Goal: Transaction & Acquisition: Purchase product/service

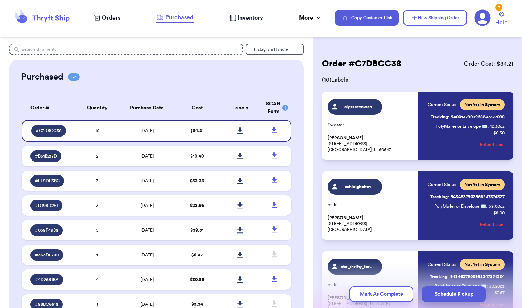
scroll to position [256, 0]
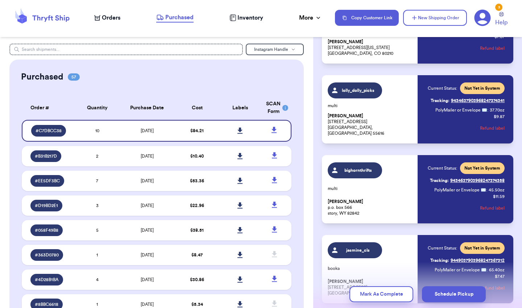
click at [103, 18] on span "Orders" at bounding box center [111, 17] width 19 height 9
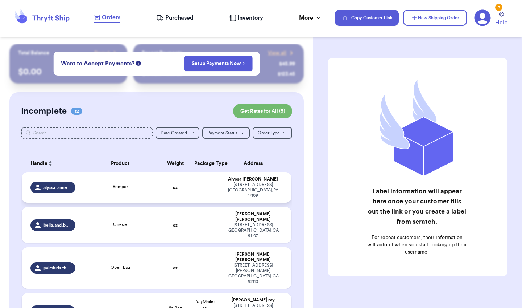
click at [198, 188] on td at bounding box center [204, 187] width 29 height 30
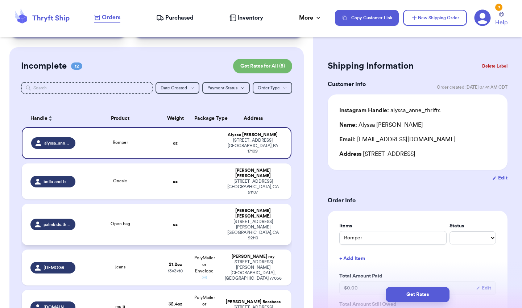
scroll to position [46, 0]
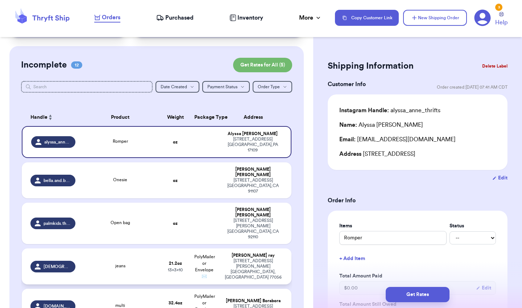
click at [222, 248] on td "[PERSON_NAME] [STREET_ADDRESS][PERSON_NAME]" at bounding box center [255, 266] width 73 height 36
type input "jeans"
type input "1"
type input "5.199999999999999"
type input "10"
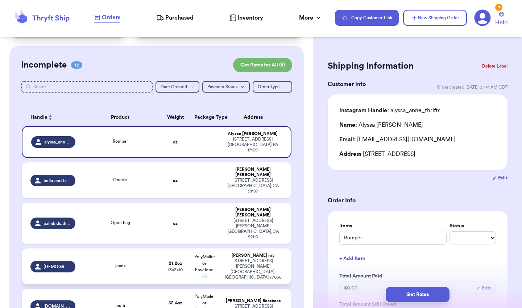
type input "13"
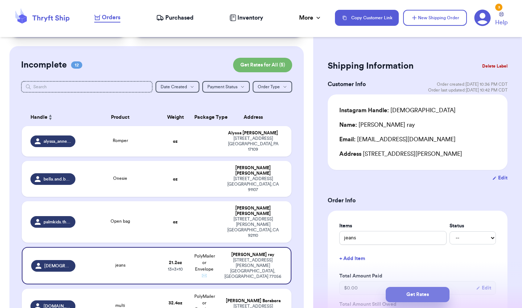
click at [406, 294] on button "Get Rates" at bounding box center [418, 294] width 64 height 15
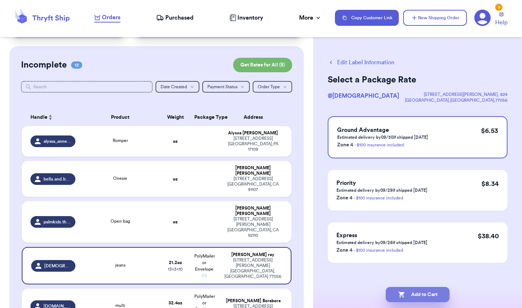
click at [410, 297] on button "Add to Cart" at bounding box center [418, 294] width 64 height 15
checkbox input "true"
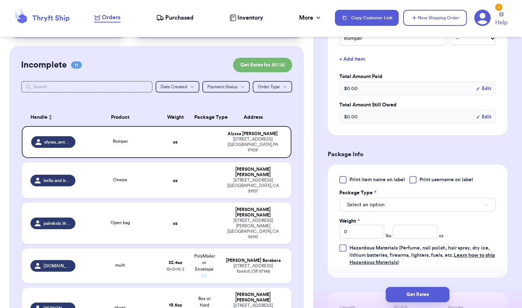
scroll to position [218, 0]
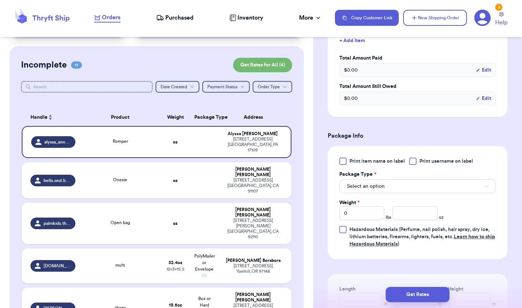
click at [342, 160] on div at bounding box center [343, 160] width 7 height 7
click at [0, 0] on input "Print item name on label" at bounding box center [0, 0] width 0 height 0
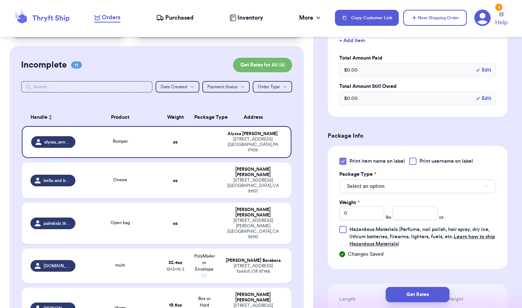
click at [366, 192] on button "Select an option" at bounding box center [418, 186] width 157 height 14
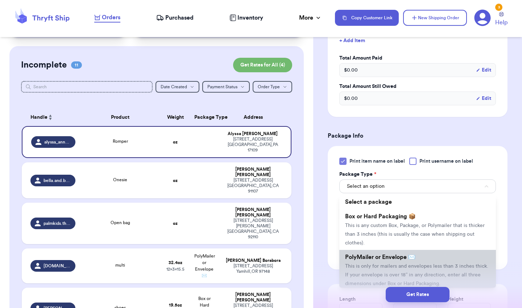
click at [369, 268] on span "This is only for mailers and envelopes less than 3 inches thick. If your envelo…" at bounding box center [416, 274] width 143 height 22
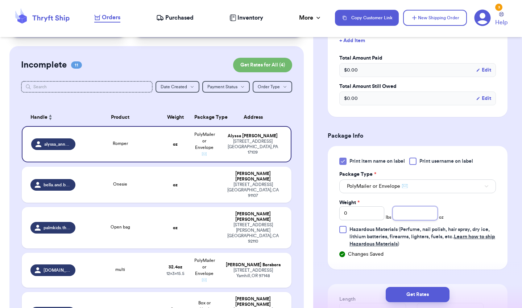
click at [405, 218] on input "number" at bounding box center [415, 213] width 45 height 14
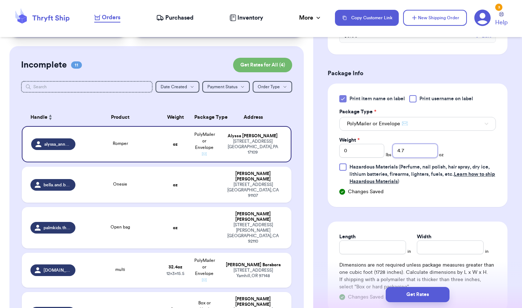
scroll to position [342, 0]
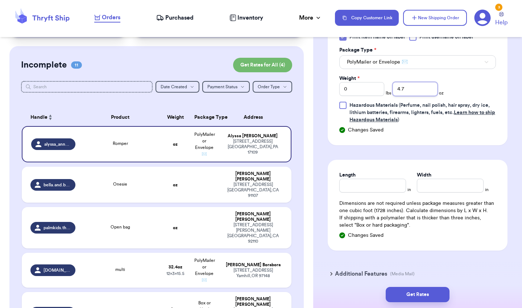
type input "4.7"
click at [399, 182] on input "Length" at bounding box center [373, 186] width 67 height 14
type input "6"
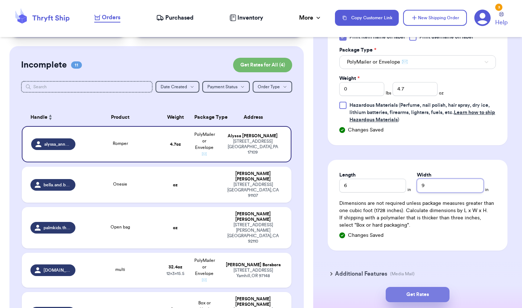
type input "9"
click at [411, 296] on button "Get Rates" at bounding box center [418, 294] width 64 height 15
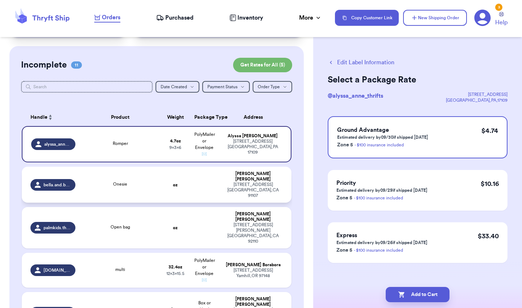
click at [224, 186] on div "[STREET_ADDRESS]" at bounding box center [254, 190] width 60 height 16
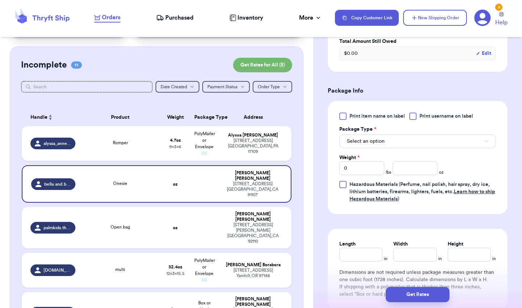
scroll to position [274, 0]
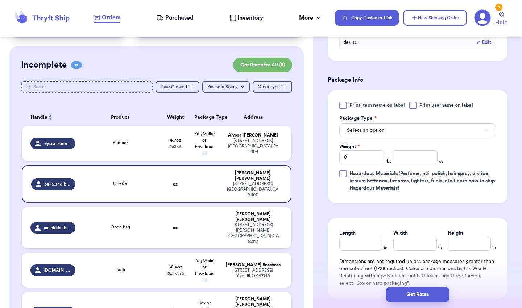
click at [341, 103] on div at bounding box center [343, 105] width 7 height 7
click at [0, 0] on input "Print item name on label" at bounding box center [0, 0] width 0 height 0
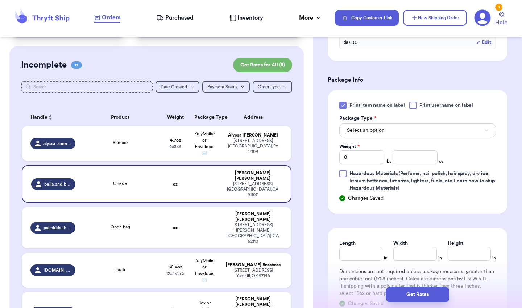
click at [360, 132] on span "Select an option" at bounding box center [366, 130] width 38 height 7
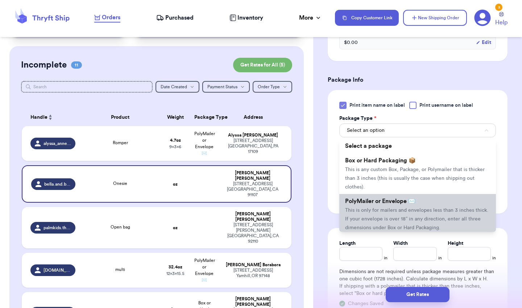
click at [360, 209] on li "PolyMailer or Envelope ✉️ This is only for mailers and envelopes less than 3 in…" at bounding box center [418, 214] width 157 height 41
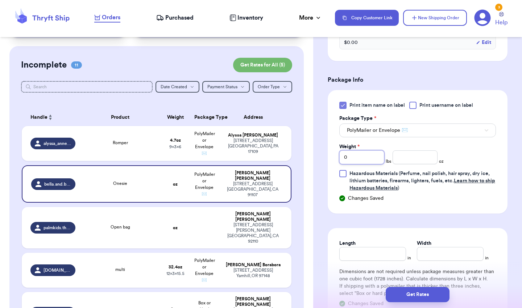
click at [380, 159] on input "0" at bounding box center [362, 157] width 45 height 14
click at [409, 159] on input "number" at bounding box center [415, 157] width 45 height 14
type input "8.8"
click at [378, 257] on input "Length" at bounding box center [373, 254] width 67 height 14
type input "10"
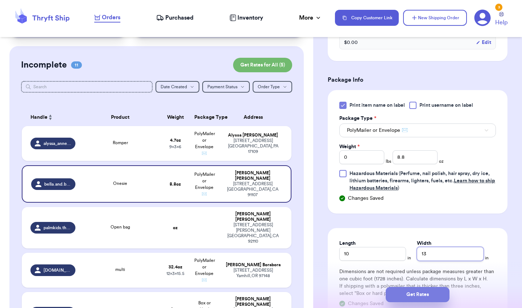
type input "13"
click at [414, 299] on button "Get Rates" at bounding box center [418, 294] width 64 height 15
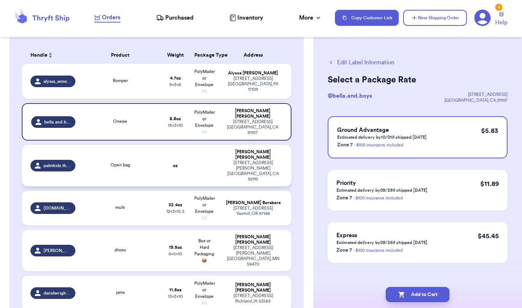
scroll to position [130, 0]
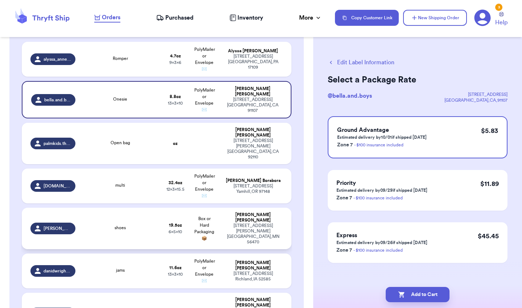
click at [244, 208] on td "[PERSON_NAME] [STREET_ADDRESS][PERSON_NAME]" at bounding box center [255, 228] width 73 height 41
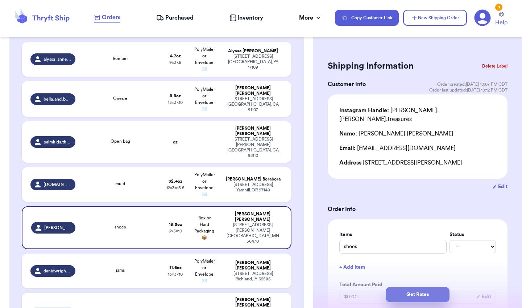
click at [406, 299] on button "Get Rates" at bounding box center [418, 294] width 64 height 15
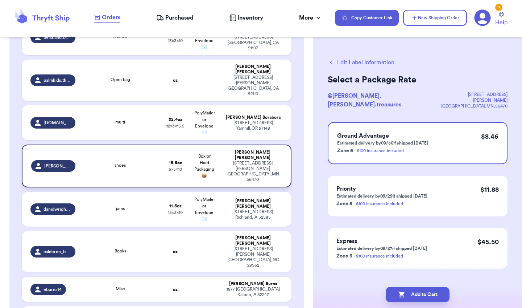
scroll to position [177, 0]
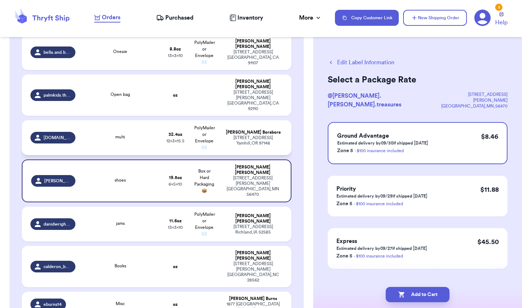
click at [257, 120] on td "Morgan Borabora [STREET_ADDRESS]" at bounding box center [255, 137] width 73 height 35
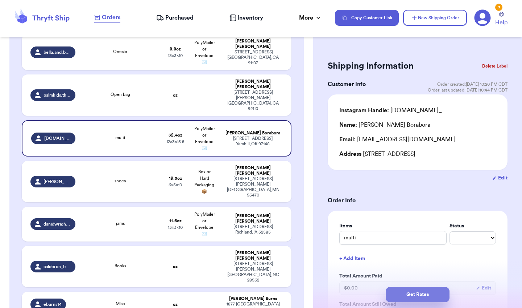
click at [389, 291] on button "Get Rates" at bounding box center [418, 294] width 64 height 15
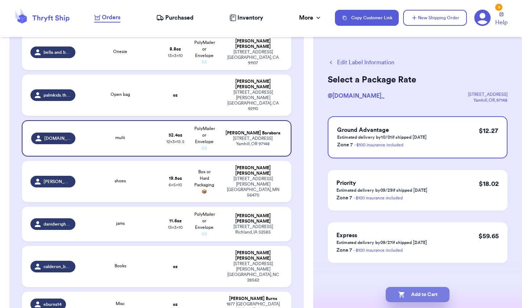
click at [406, 291] on button "Add to Cart" at bounding box center [418, 294] width 64 height 15
checkbox input "true"
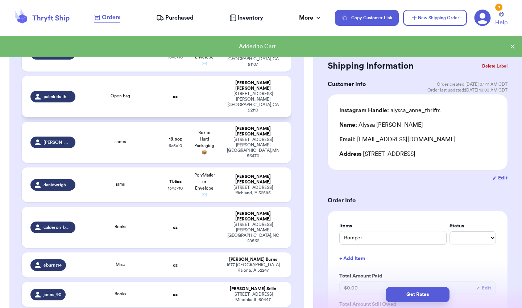
click at [226, 97] on div "[STREET_ADDRESS][PERSON_NAME]" at bounding box center [254, 102] width 60 height 22
type input "Open bag"
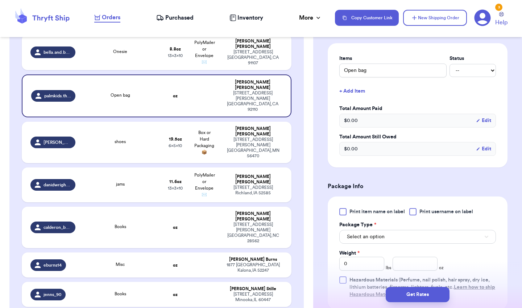
scroll to position [177, 0]
click at [343, 198] on div "Print item name on label Print username on label Package Type * Select an optio…" at bounding box center [418, 252] width 180 height 113
click at [343, 207] on div at bounding box center [343, 210] width 7 height 7
click at [0, 0] on input "Print item name on label" at bounding box center [0, 0] width 0 height 0
click at [358, 232] on span "Select an option" at bounding box center [366, 235] width 38 height 7
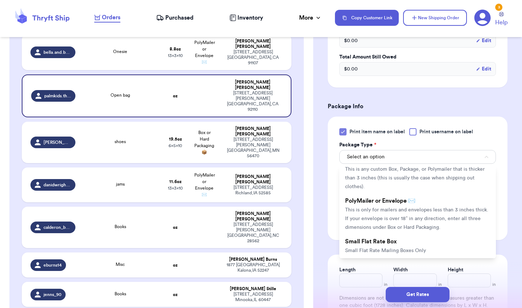
scroll to position [33, 0]
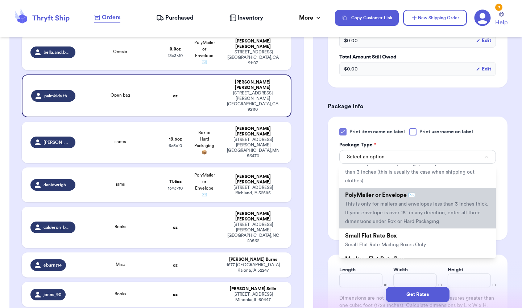
click at [381, 201] on span "This is only for mailers and envelopes less than 3 inches thick. If your envelo…" at bounding box center [416, 212] width 143 height 22
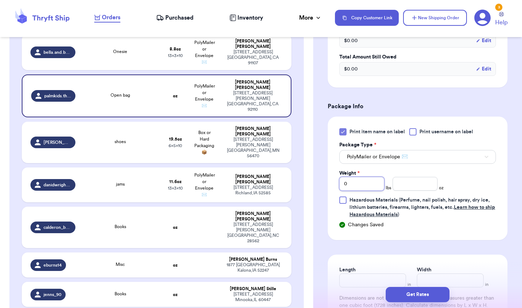
click at [379, 177] on input "0" at bounding box center [362, 184] width 45 height 14
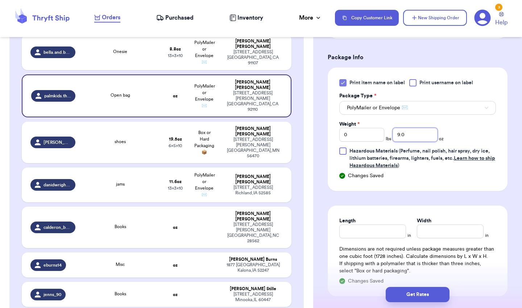
scroll to position [337, 0]
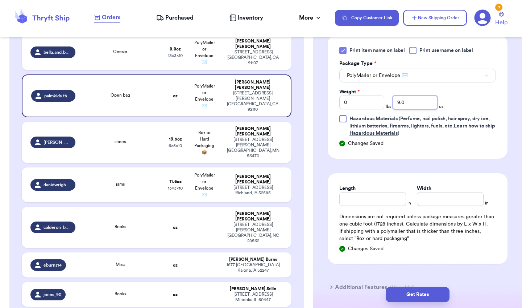
type input "9.0"
click at [364, 192] on input "Length" at bounding box center [373, 199] width 67 height 14
type input "10"
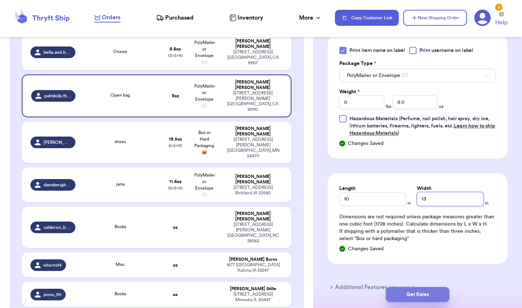
type input "13"
click at [399, 294] on button "Get Rates" at bounding box center [418, 294] width 64 height 15
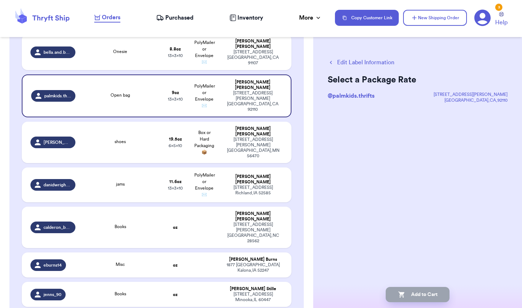
scroll to position [0, 0]
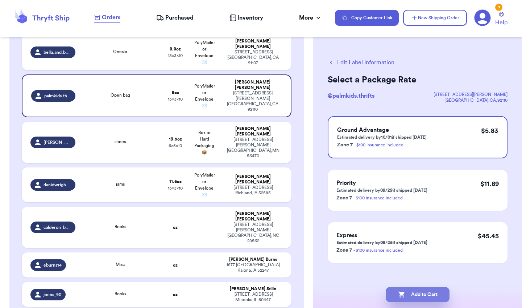
click at [441, 295] on button "Add to Cart" at bounding box center [418, 294] width 64 height 15
checkbox input "true"
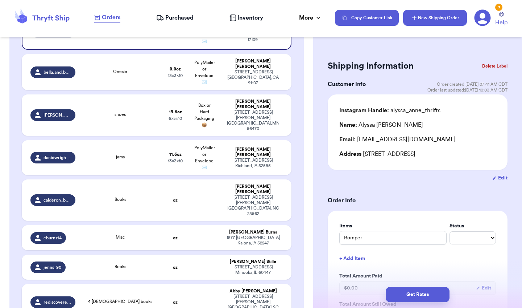
click at [443, 12] on button "New Shipping Order" at bounding box center [435, 18] width 64 height 16
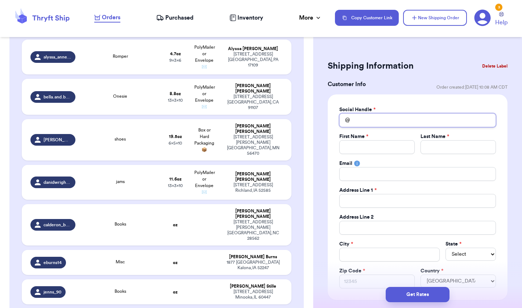
click at [376, 116] on input "Total Amount Paid" at bounding box center [418, 120] width 157 height 14
type input "h"
type input "ho"
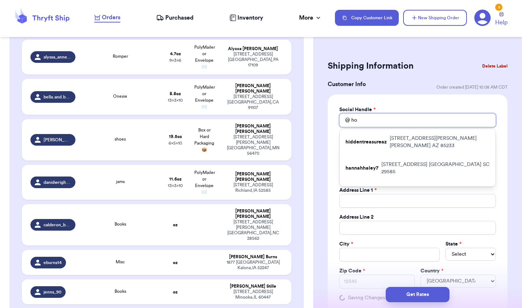
type input "hom"
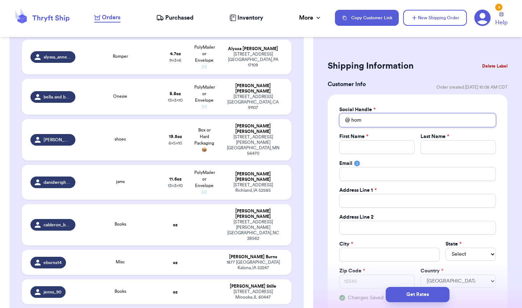
type input "ho"
type input "h"
type input "t"
type input "th"
type input "the"
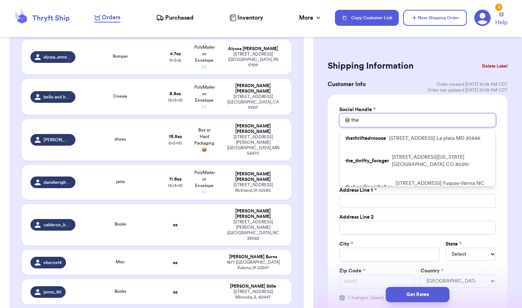
type input "theh"
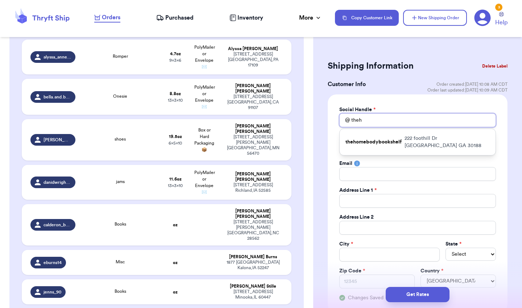
type input "then"
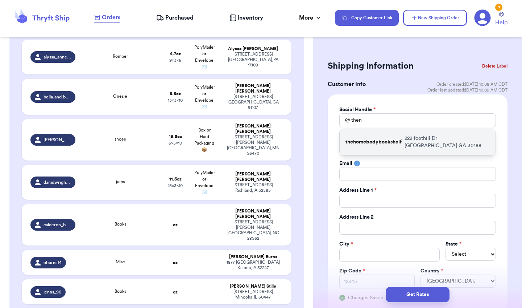
drag, startPoint x: 376, startPoint y: 116, endPoint x: 419, endPoint y: 138, distance: 48.4
click at [419, 138] on p "[STREET_ADDRESS][PERSON_NAME]" at bounding box center [447, 142] width 85 height 15
type input "thehomebodybookshelf"
type input "Abby"
type input "[PERSON_NAME]"
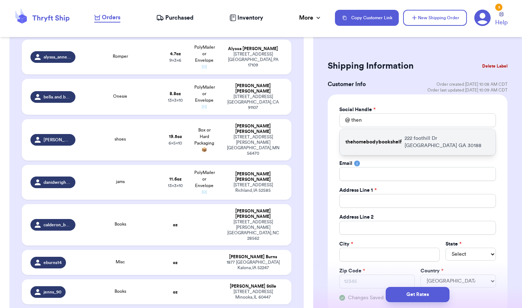
type input "[EMAIL_ADDRESS][DOMAIN_NAME]"
type input "222 foothill Dr"
type input "[GEOGRAPHIC_DATA]"
select select "GA"
type input "30188"
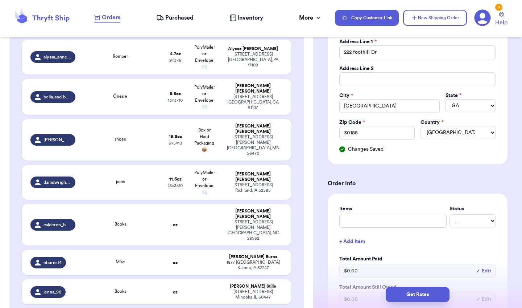
scroll to position [159, 0]
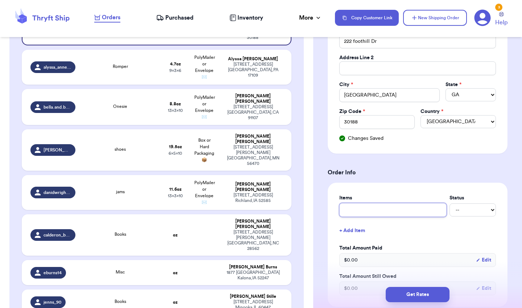
type input "b"
type input "bo"
type input "boo"
type input "book"
type input "books"
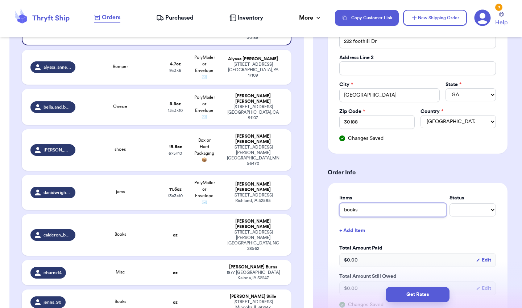
type input "books"
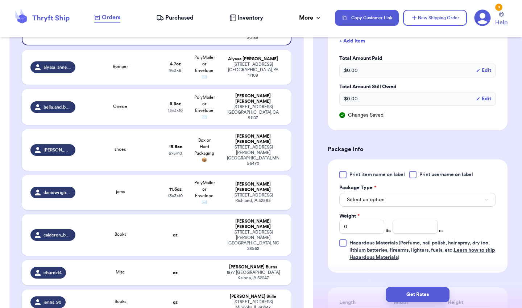
scroll to position [351, 0]
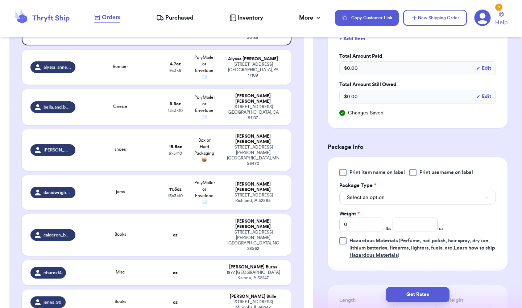
click at [343, 173] on div at bounding box center [343, 172] width 7 height 7
click at [0, 0] on input "Print item name on label" at bounding box center [0, 0] width 0 height 0
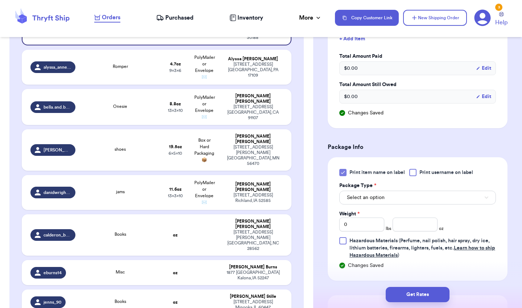
click at [357, 199] on span "Select an option" at bounding box center [366, 197] width 38 height 7
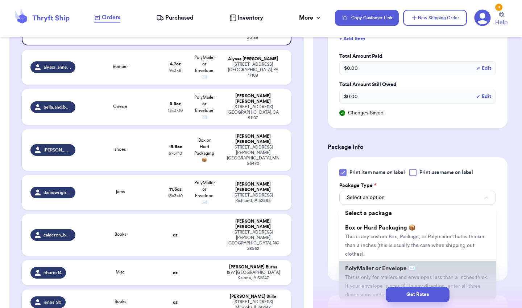
click at [356, 268] on span "PolyMailer or Envelope ✉️" at bounding box center [380, 268] width 70 height 6
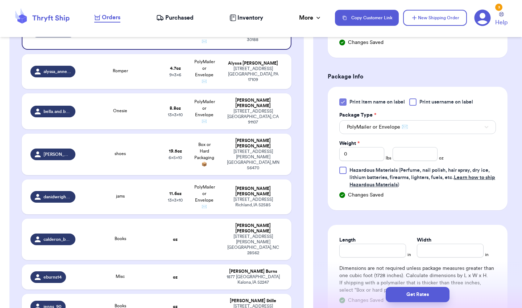
scroll to position [423, 0]
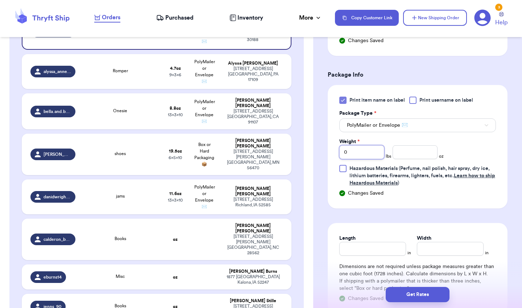
click at [373, 158] on input "0" at bounding box center [362, 152] width 45 height 14
click at [358, 151] on input "0" at bounding box center [362, 152] width 45 height 14
type input "02"
type input "15.9"
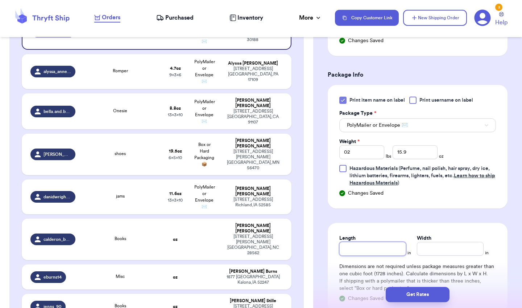
click at [379, 244] on input "Length" at bounding box center [373, 249] width 67 height 14
type input "15.5"
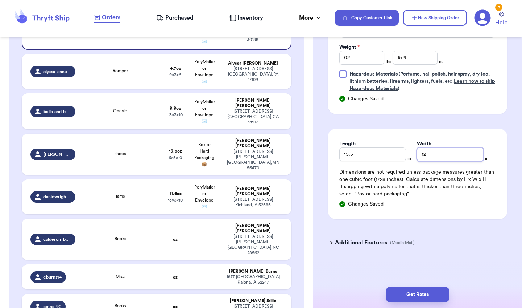
scroll to position [0, 0]
type input "12"
click at [336, 244] on h3 "Additional Features" at bounding box center [361, 242] width 52 height 9
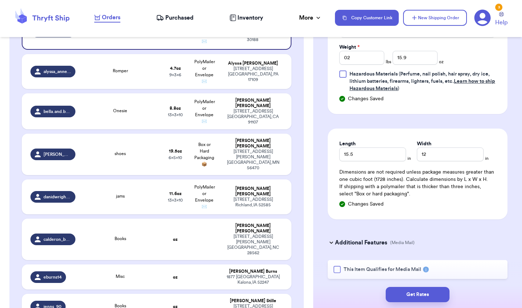
click at [336, 272] on div at bounding box center [337, 269] width 7 height 7
click at [0, 0] on input "This Item Qualifies for Media Mail" at bounding box center [0, 0] width 0 height 0
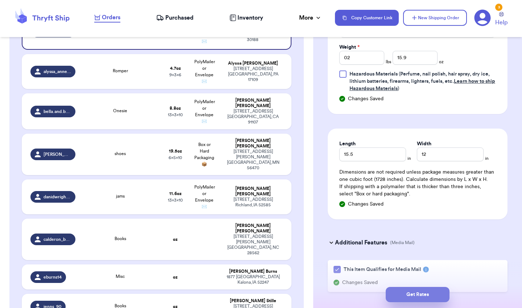
click at [398, 292] on button "Get Rates" at bounding box center [418, 294] width 64 height 15
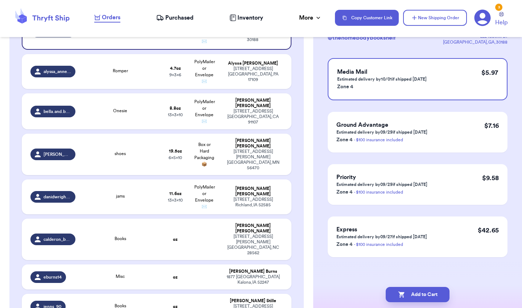
scroll to position [58, 0]
click at [411, 294] on button "Add to Cart" at bounding box center [418, 294] width 64 height 15
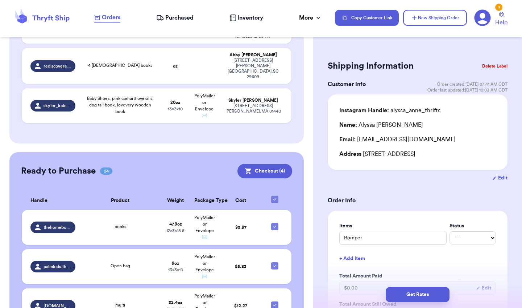
scroll to position [427, 0]
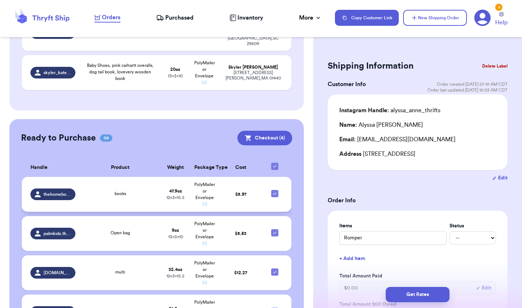
click at [145, 190] on div "books" at bounding box center [120, 194] width 73 height 8
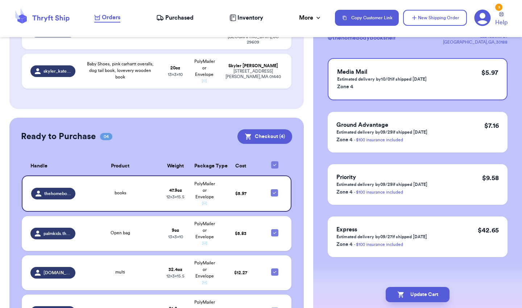
scroll to position [0, 0]
click at [70, 190] on span "thehomebodybookshelf" at bounding box center [57, 193] width 27 height 6
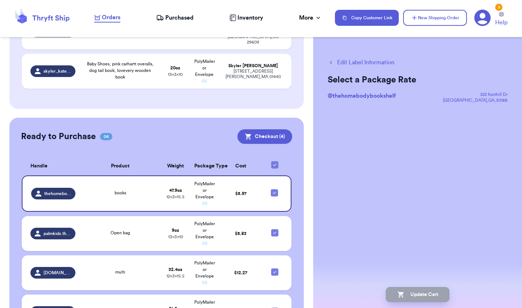
click at [368, 62] on button "Edit Label Information" at bounding box center [361, 62] width 67 height 9
checkbox input "false"
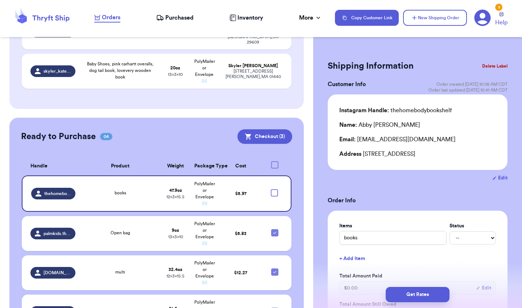
checkbox input "true"
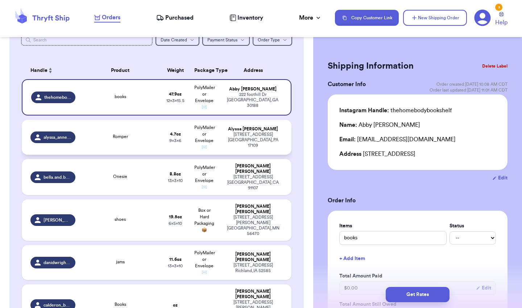
scroll to position [71, 0]
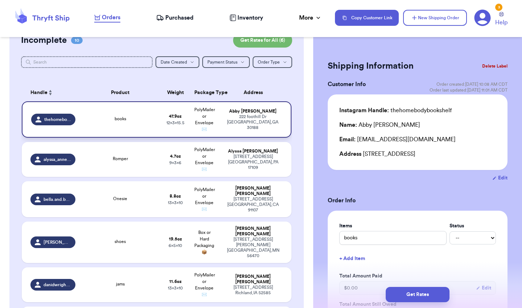
click at [165, 131] on td "47.9 oz 12 x 3 x 15.5" at bounding box center [175, 119] width 29 height 36
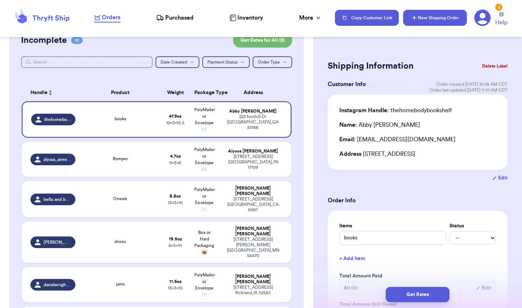
click at [414, 20] on icon "button" at bounding box center [414, 17] width 7 height 7
type input "0"
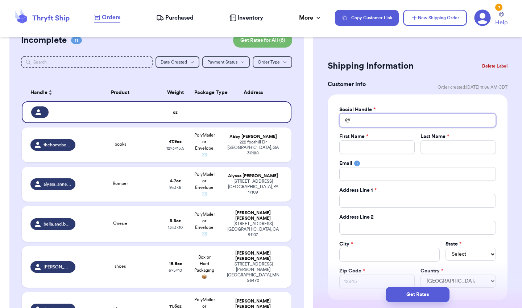
click at [363, 116] on input "Total Amount Paid" at bounding box center [418, 120] width 157 height 14
type input "t"
type input "y"
type input "yu"
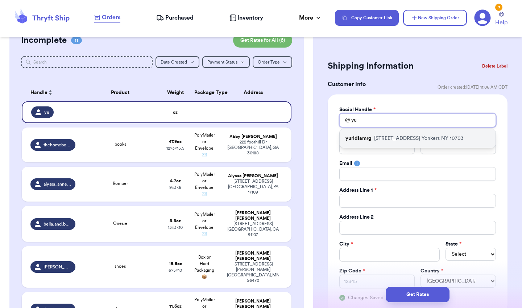
type input "yu"
click at [357, 144] on div "yuridiamrg [STREET_ADDRESS]" at bounding box center [418, 138] width 156 height 19
type input "yuridiamrg"
type input "Yuridiam"
type input "[PERSON_NAME]"
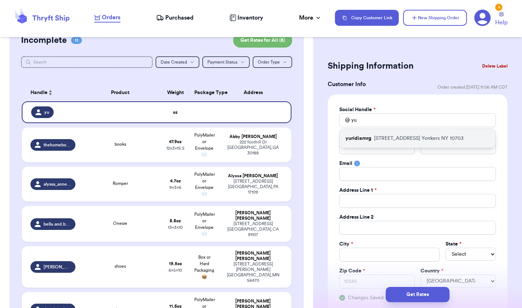
type input "[EMAIL_ADDRESS][DOMAIN_NAME]"
type input "[STREET_ADDRESS]"
type input "Yonkers"
select select "NY"
type input "10703"
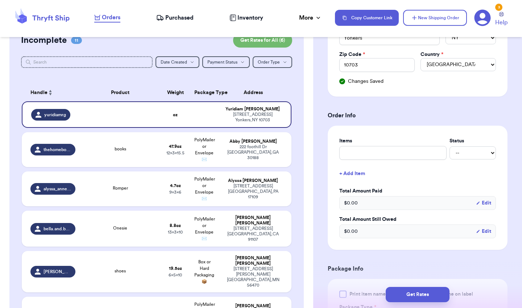
scroll to position [220, 0]
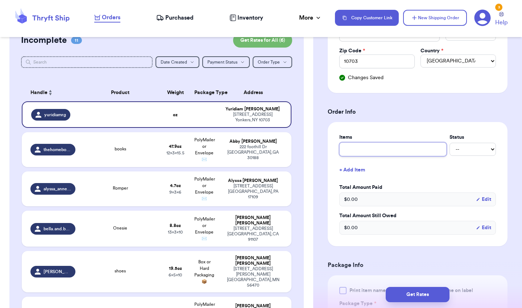
type input "o"
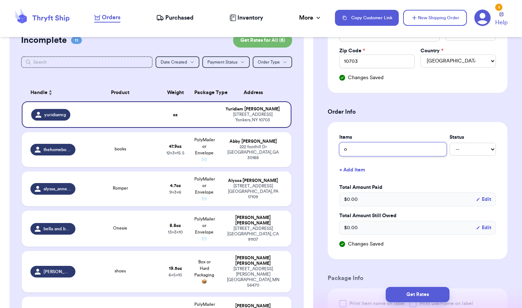
type input "op"
type input "ope"
type input "open"
type input "open b"
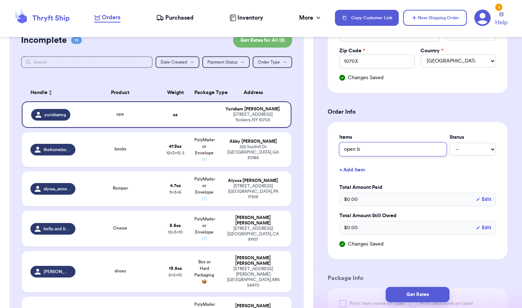
type input "open ba"
type input "open bag"
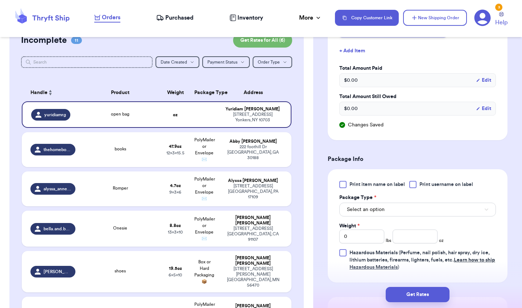
scroll to position [349, 0]
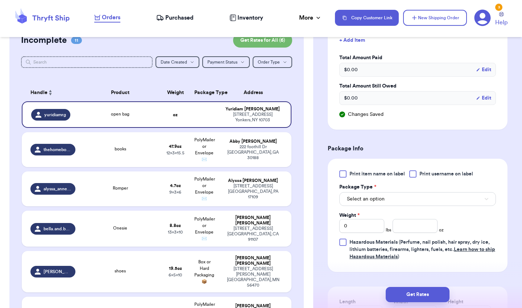
type input "open bag"
click at [345, 176] on div at bounding box center [343, 173] width 7 height 7
click at [0, 0] on input "Print item name on label" at bounding box center [0, 0] width 0 height 0
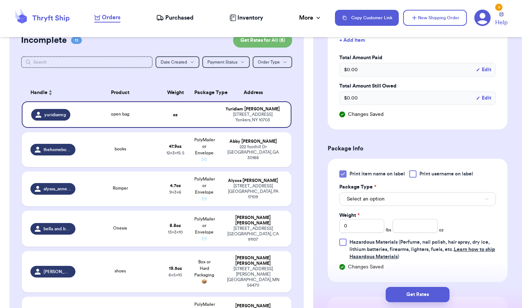
click at [359, 200] on span "Select an option" at bounding box center [366, 198] width 38 height 7
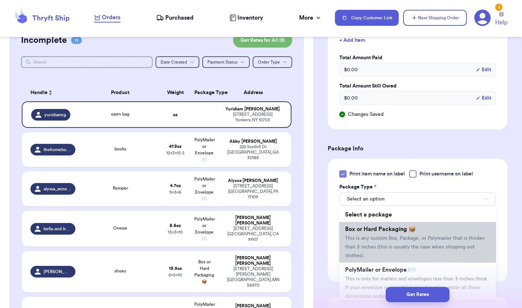
click at [362, 235] on li "Box or Hard Packaging 📦 This is any custom Box, Package, or Polymailer that is …" at bounding box center [418, 242] width 157 height 41
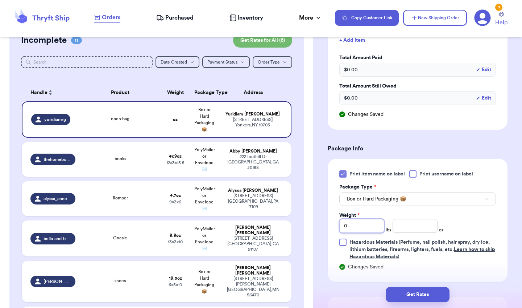
click at [366, 224] on input "0" at bounding box center [362, 226] width 45 height 14
type input "05"
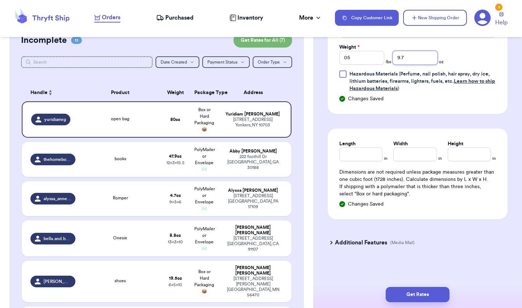
scroll to position [517, 0]
type input "9.7"
click at [374, 160] on input "Length" at bounding box center [361, 154] width 43 height 14
type input "19"
type input "14"
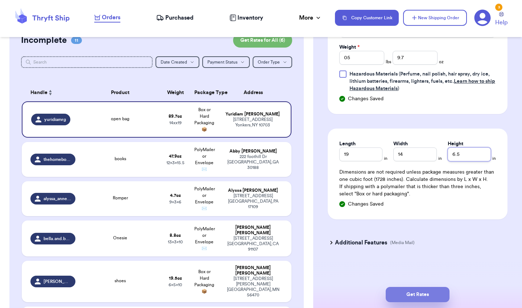
type input "6.5"
click at [401, 293] on button "Get Rates" at bounding box center [418, 294] width 64 height 15
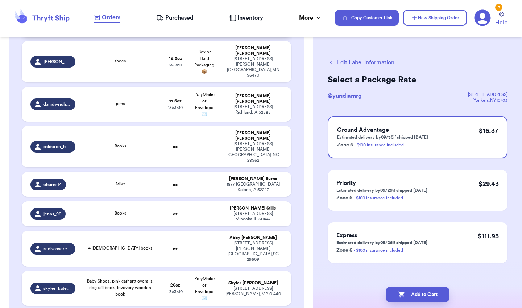
scroll to position [299, 0]
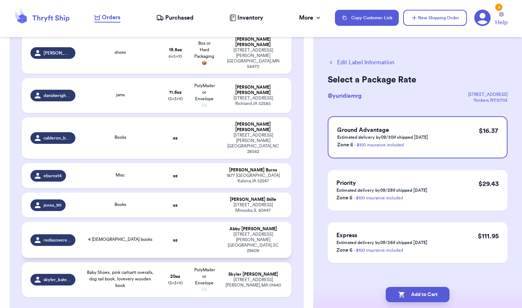
click at [198, 222] on td at bounding box center [204, 240] width 29 height 36
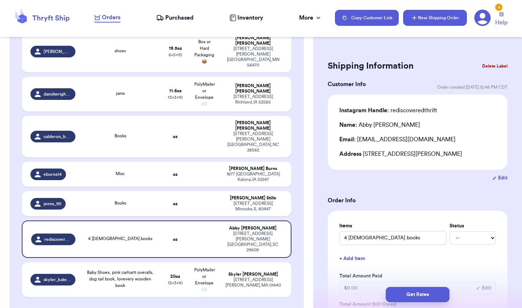
click at [431, 24] on button "New Shipping Order" at bounding box center [435, 18] width 64 height 16
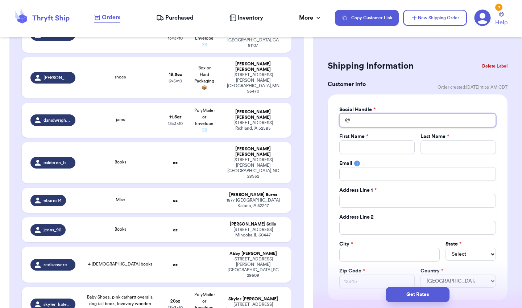
click at [365, 122] on input "Total Amount Paid" at bounding box center [418, 120] width 157 height 14
type input "s"
type input "si"
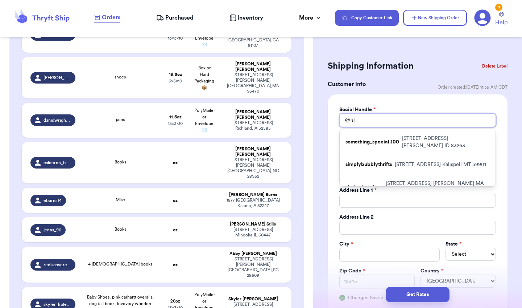
type input "sim"
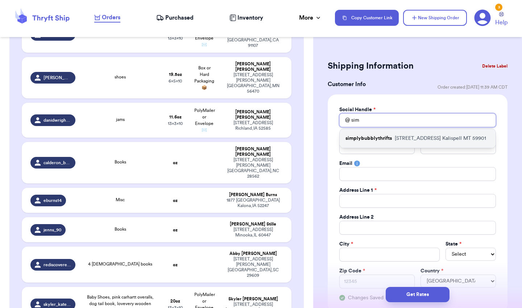
type input "sim"
click at [362, 139] on p "simplybubblythrifts" at bounding box center [369, 138] width 46 height 7
type input "simplybubblythrifts"
type input "Bekah"
type input "Odio"
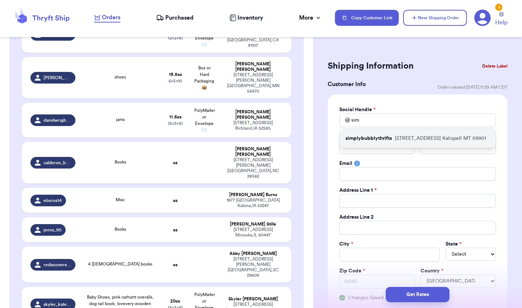
type input "[EMAIL_ADDRESS][DOMAIN_NAME]"
type input "[STREET_ADDRESS]"
type input "Kalispell"
select select "MT"
type input "59901"
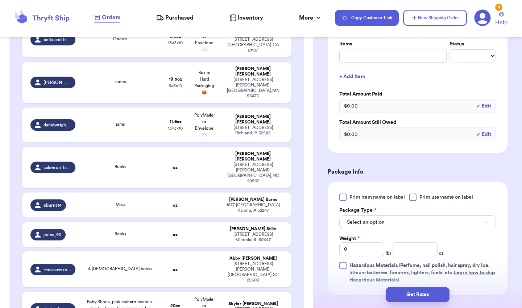
scroll to position [303, 0]
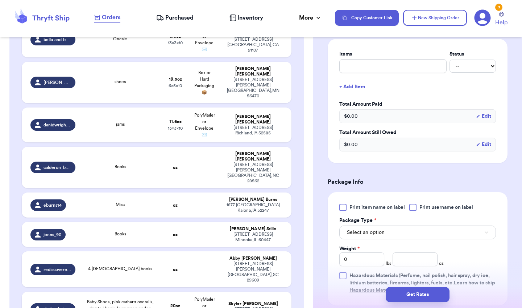
click at [413, 73] on div "Items Status -- Paid Owes + Add Item Total Amount Paid $ 0.00 Edit Total Amount…" at bounding box center [418, 100] width 157 height 101
type input "o"
type input "op"
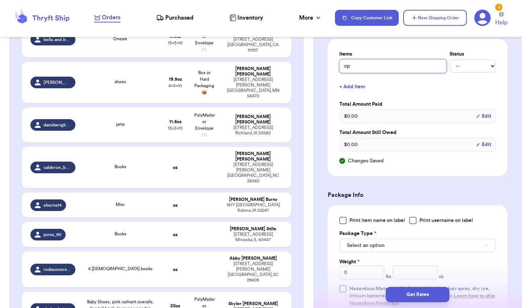
type input "o"
type input "s"
type input "se"
type input "sep"
type input "sept"
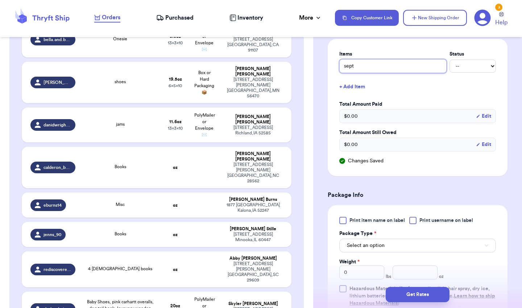
type input "sept"
type input "sept b"
type input "sept ba"
type input "sept baf"
type input "sept ba"
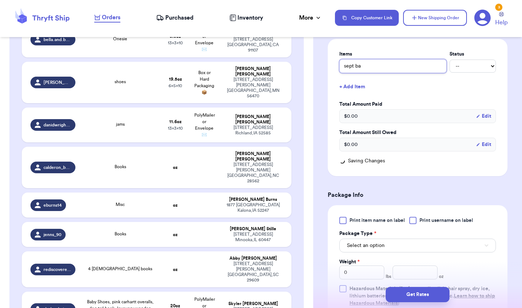
type input "sept bag"
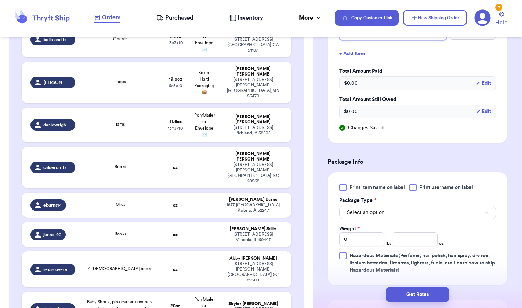
scroll to position [338, 0]
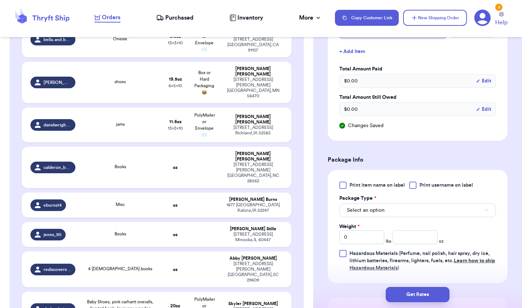
type input "sept bag"
click at [346, 185] on div at bounding box center [343, 184] width 7 height 7
click at [0, 0] on input "Print item name on label" at bounding box center [0, 0] width 0 height 0
click at [357, 208] on span "Select an option" at bounding box center [366, 209] width 38 height 7
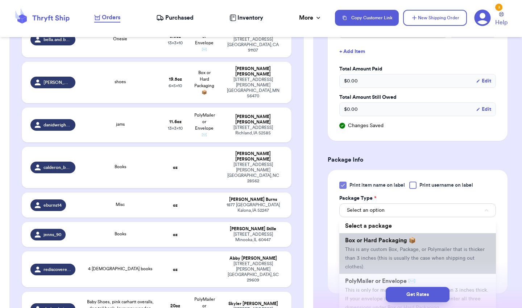
click at [362, 252] on span "This is any custom Box, Package, or Polymailer that is thicker than 3 inches (t…" at bounding box center [415, 258] width 140 height 22
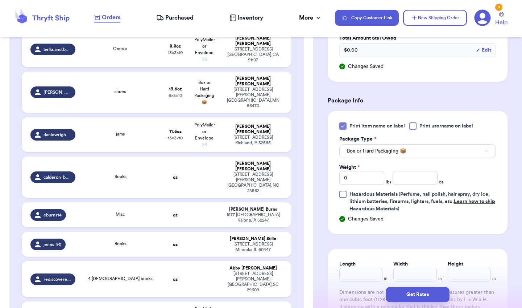
scroll to position [426, 0]
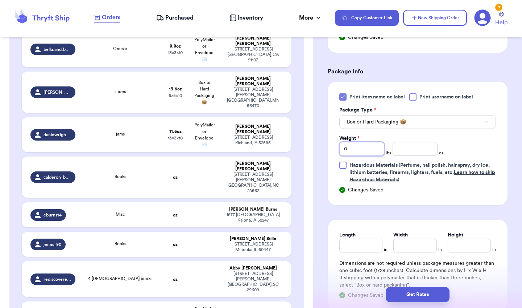
click at [377, 149] on input "0" at bounding box center [362, 149] width 45 height 14
type input "03"
type input "14.8"
click at [365, 242] on input "Length" at bounding box center [361, 245] width 43 height 14
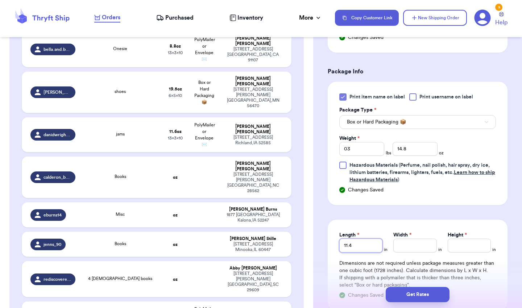
type input "11.4"
type input "9"
type input "11.5"
click at [366, 243] on input "11.4" at bounding box center [361, 245] width 43 height 14
type input "11.5"
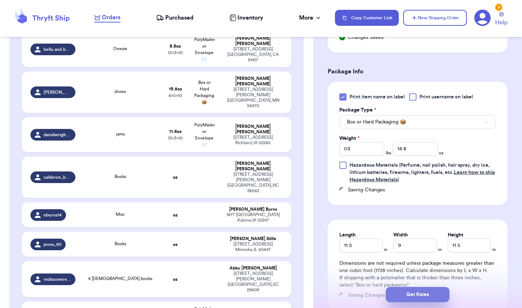
click at [395, 290] on button "Get Rates" at bounding box center [418, 294] width 64 height 15
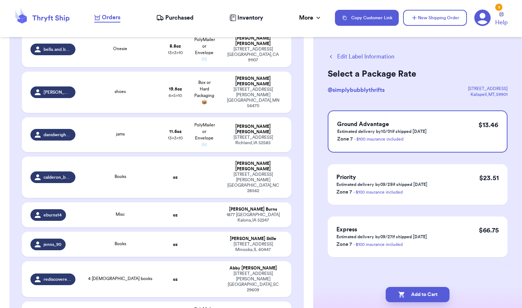
scroll to position [0, 0]
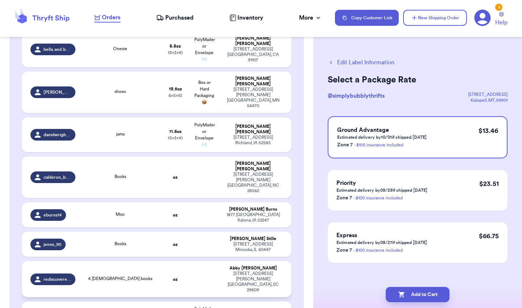
click at [115, 276] on span "4 [DEMOGRAPHIC_DATA] books" at bounding box center [120, 278] width 64 height 4
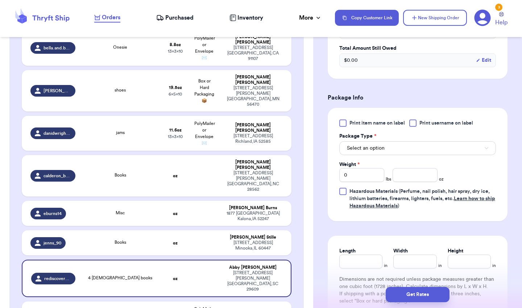
scroll to position [267, 0]
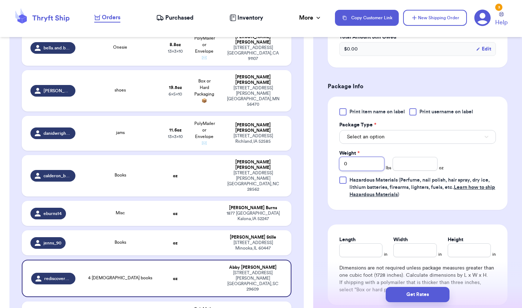
click at [359, 170] on input "0" at bounding box center [362, 164] width 45 height 14
type input "02"
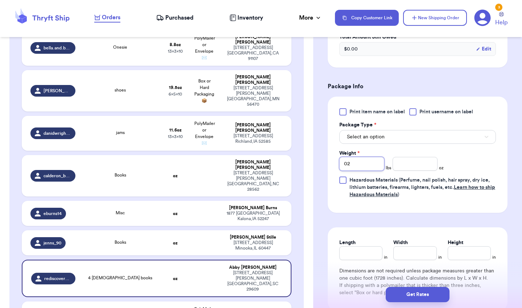
type input "02"
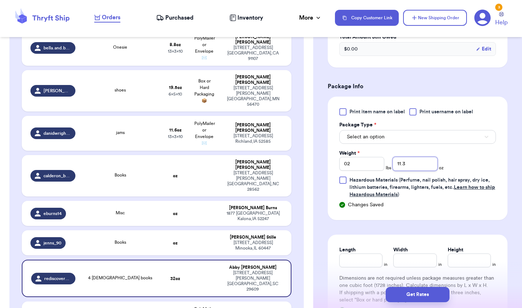
type input "11.3"
click at [343, 112] on div at bounding box center [343, 111] width 7 height 7
click at [0, 0] on input "Print item name on label" at bounding box center [0, 0] width 0 height 0
click at [357, 140] on span "Select an option" at bounding box center [366, 136] width 38 height 7
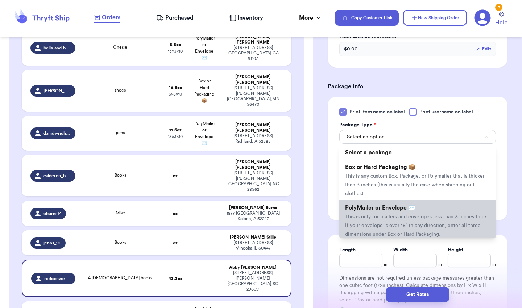
click at [366, 210] on span "PolyMailer or Envelope ✉️" at bounding box center [380, 208] width 70 height 6
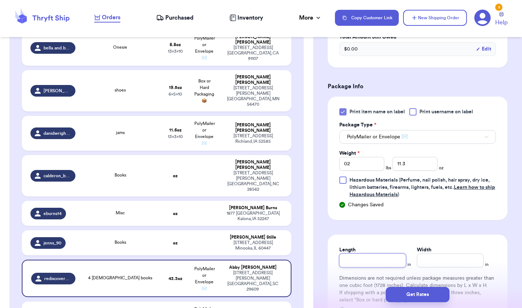
click at [370, 261] on input "Length" at bounding box center [373, 260] width 67 height 14
type input "10"
type input "13"
click at [413, 299] on button "Get Rates" at bounding box center [418, 294] width 64 height 15
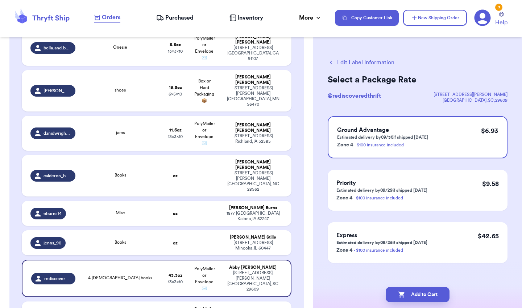
click at [392, 61] on button "Edit Label Information" at bounding box center [361, 62] width 67 height 9
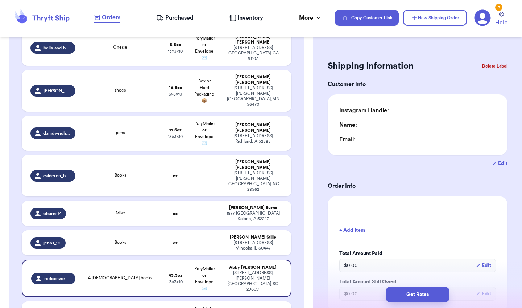
type input "2"
type input "11.3"
type input "10"
type input "13"
type input "0"
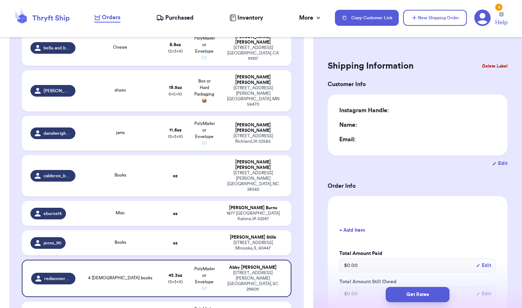
type input "0"
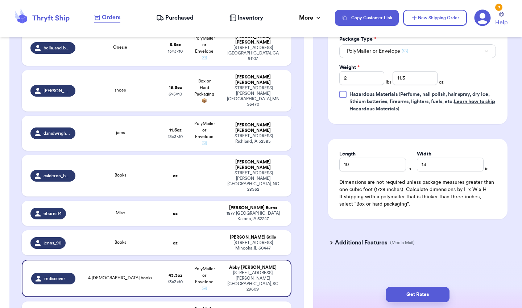
scroll to position [354, 0]
click at [334, 239] on icon at bounding box center [331, 242] width 7 height 7
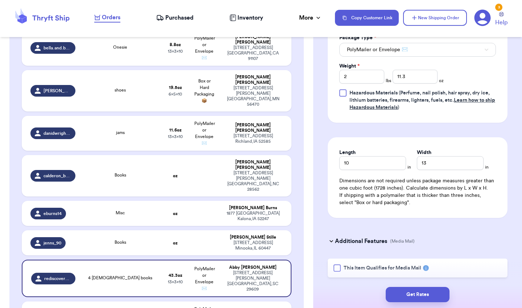
click at [341, 273] on div "This Item Qualifies for Media Mail" at bounding box center [418, 267] width 180 height 19
click at [340, 268] on div at bounding box center [337, 267] width 7 height 7
click at [0, 0] on input "This Item Qualifies for Media Mail" at bounding box center [0, 0] width 0 height 0
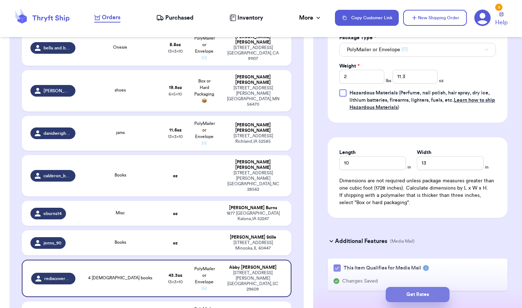
click at [403, 300] on button "Get Rates" at bounding box center [418, 294] width 64 height 15
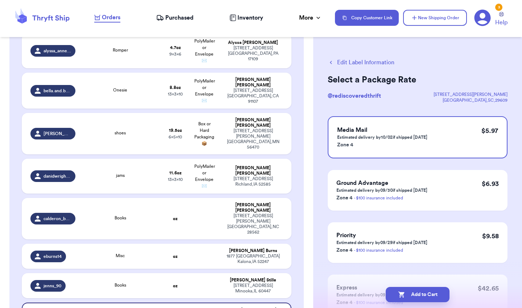
scroll to position [240, 0]
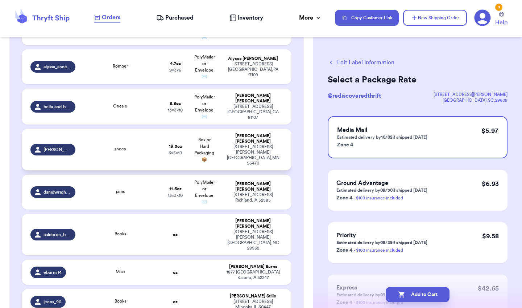
click at [156, 148] on div "shoes" at bounding box center [120, 149] width 73 height 8
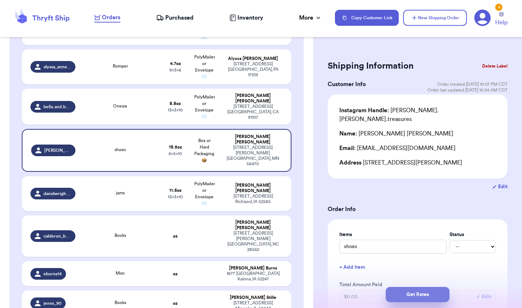
click at [409, 287] on button "Get Rates" at bounding box center [418, 294] width 64 height 15
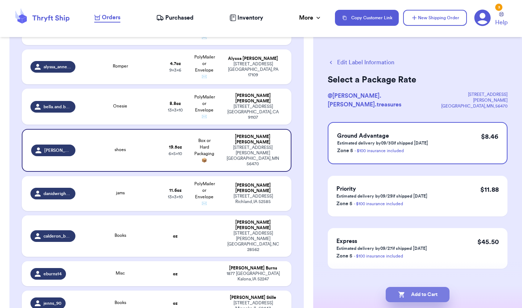
click at [409, 298] on button "Add to Cart" at bounding box center [418, 294] width 64 height 15
checkbox input "true"
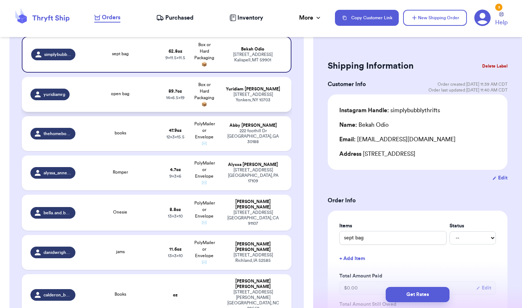
scroll to position [142, 0]
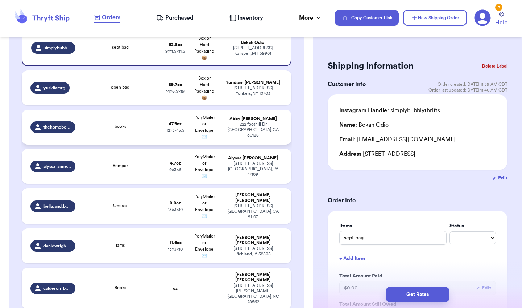
click at [165, 120] on td "47.9 oz 12 x 3 x 15.5" at bounding box center [175, 127] width 29 height 35
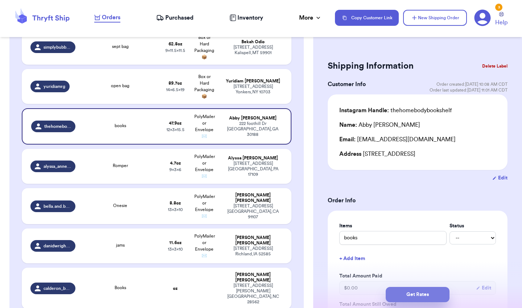
click at [392, 291] on button "Get Rates" at bounding box center [418, 294] width 64 height 15
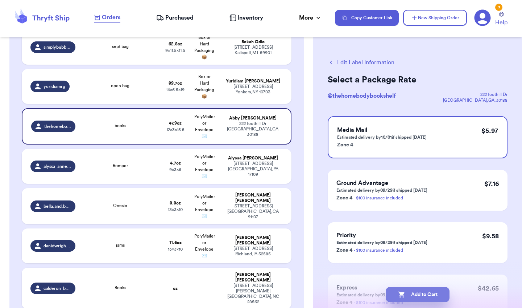
click at [403, 291] on icon "button" at bounding box center [401, 294] width 7 height 7
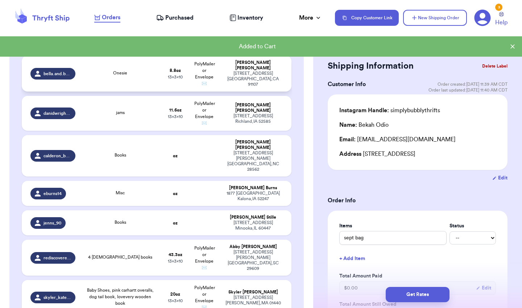
scroll to position [236, 0]
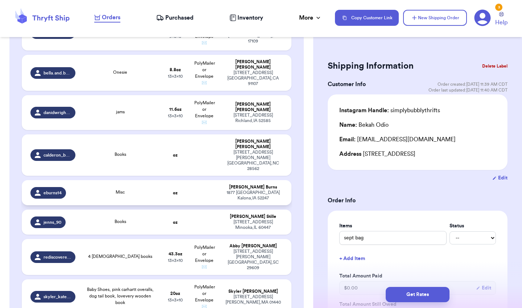
click at [185, 180] on td "oz" at bounding box center [175, 192] width 29 height 25
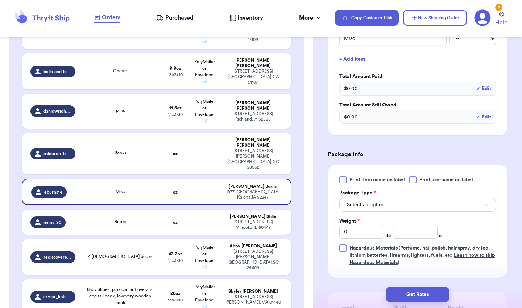
scroll to position [202, 0]
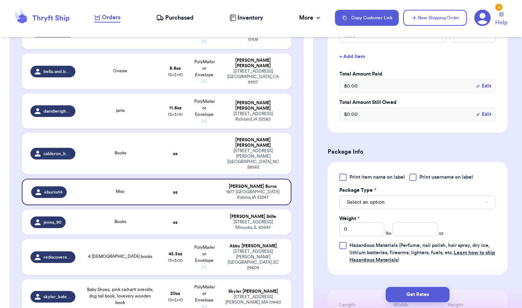
click at [343, 176] on div at bounding box center [343, 176] width 7 height 7
click at [0, 0] on input "Print item name on label" at bounding box center [0, 0] width 0 height 0
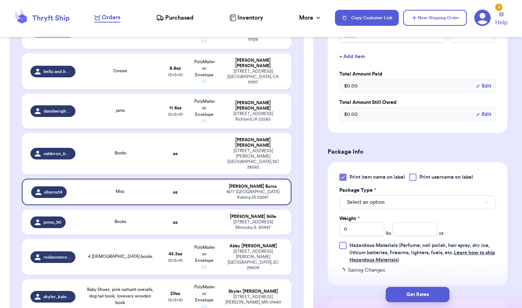
click at [381, 204] on span "Select an option" at bounding box center [366, 201] width 38 height 7
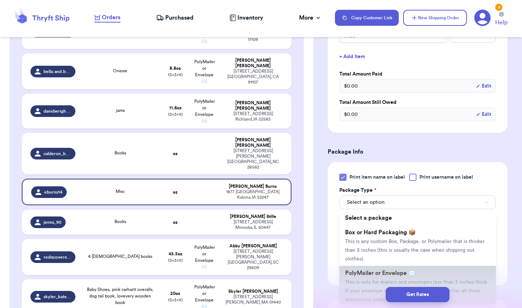
click at [357, 274] on span "PolyMailer or Envelope ✉️" at bounding box center [380, 273] width 70 height 6
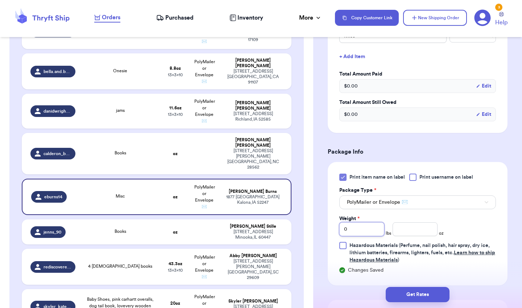
click at [376, 234] on input "0" at bounding box center [362, 229] width 45 height 14
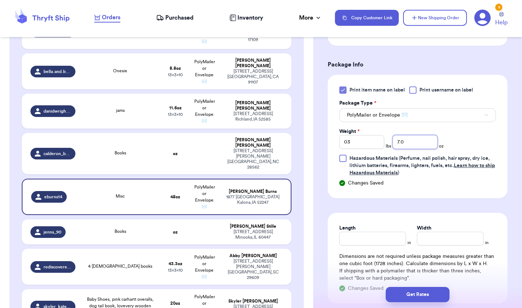
scroll to position [353, 0]
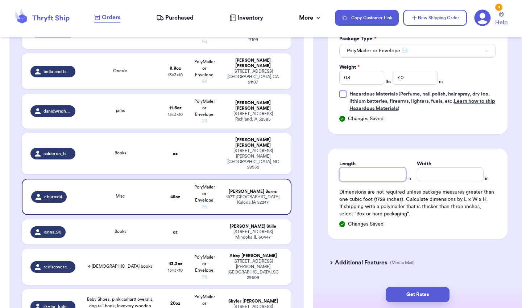
click at [379, 179] on input "Length" at bounding box center [373, 174] width 67 height 14
click at [419, 296] on button "Get Rates" at bounding box center [418, 294] width 64 height 15
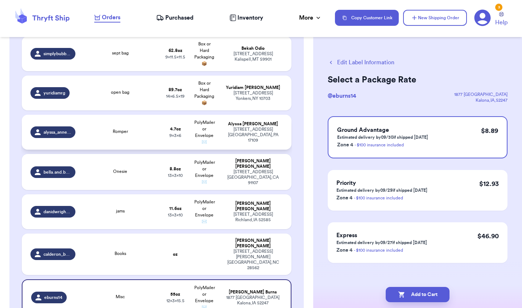
scroll to position [119, 0]
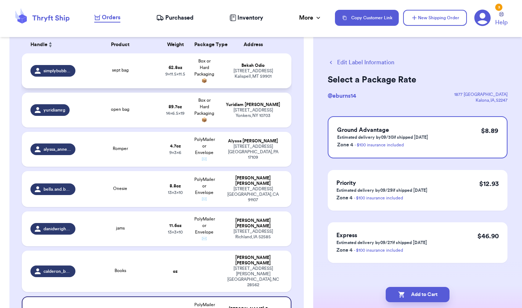
click at [239, 67] on div "[PERSON_NAME]" at bounding box center [254, 65] width 60 height 5
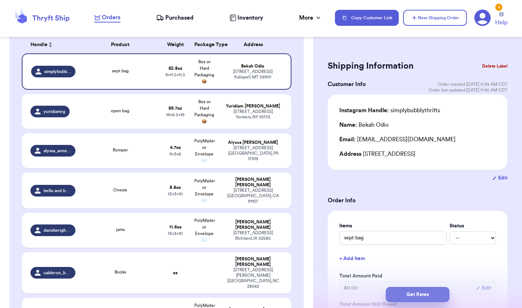
click at [402, 290] on button "Get Rates" at bounding box center [418, 294] width 64 height 15
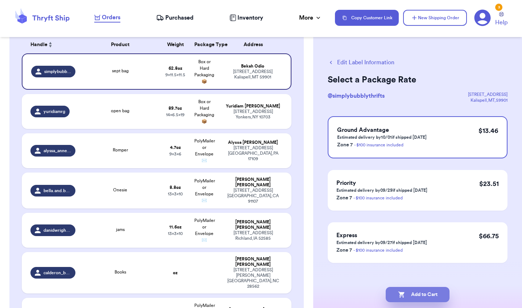
click at [409, 294] on button "Add to Cart" at bounding box center [418, 294] width 64 height 15
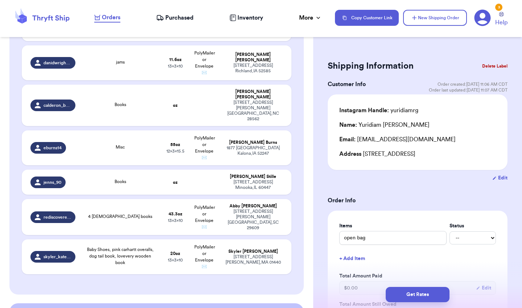
scroll to position [247, 0]
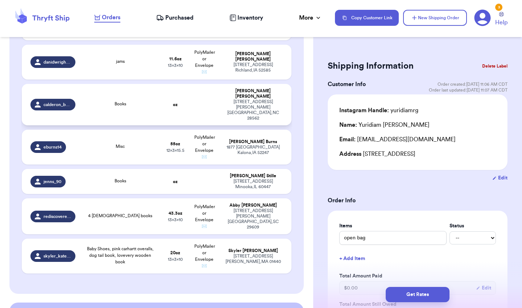
click at [201, 101] on td at bounding box center [204, 104] width 29 height 41
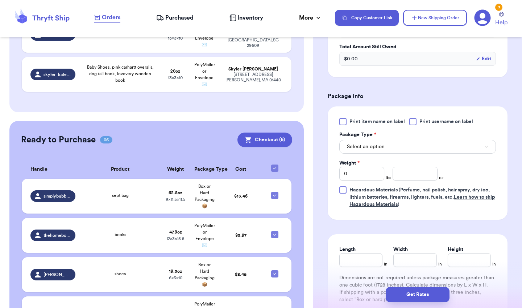
scroll to position [267, 0]
click at [346, 117] on div at bounding box center [343, 120] width 7 height 7
click at [0, 0] on input "Print item name on label" at bounding box center [0, 0] width 0 height 0
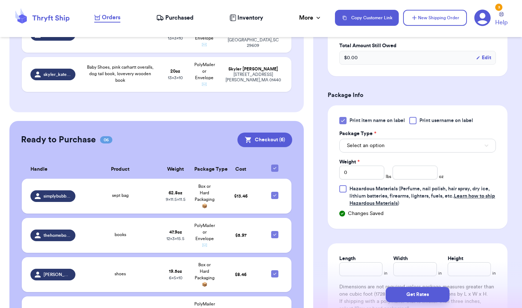
click at [367, 142] on span "Select an option" at bounding box center [366, 145] width 38 height 7
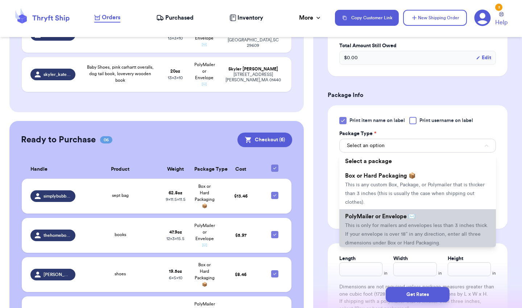
click at [363, 213] on span "PolyMailer or Envelope ✉️" at bounding box center [380, 216] width 70 height 6
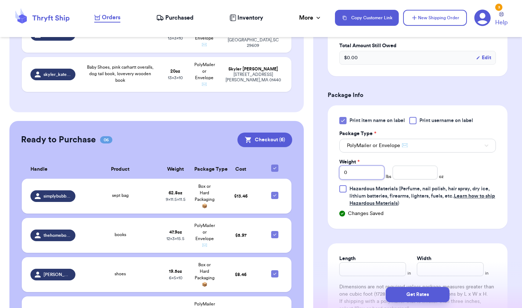
click at [365, 168] on input "0" at bounding box center [362, 172] width 45 height 14
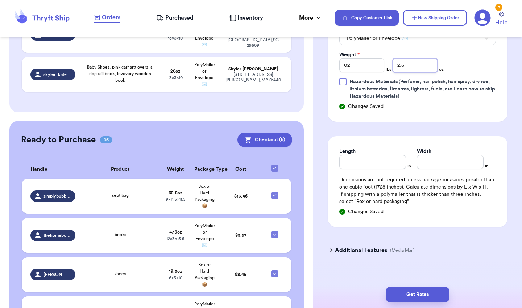
scroll to position [374, 0]
click at [363, 156] on input "Length" at bounding box center [373, 162] width 67 height 14
click at [334, 246] on icon at bounding box center [331, 249] width 7 height 7
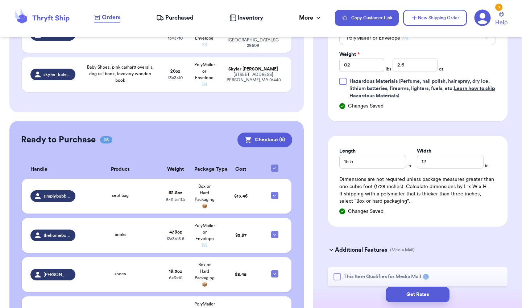
click at [392, 273] on span "This Item Qualifies for Media Mail" at bounding box center [383, 276] width 78 height 7
click at [0, 0] on input "This Item Qualifies for Media Mail" at bounding box center [0, 0] width 0 height 0
click at [401, 295] on button "Get Rates" at bounding box center [418, 294] width 64 height 15
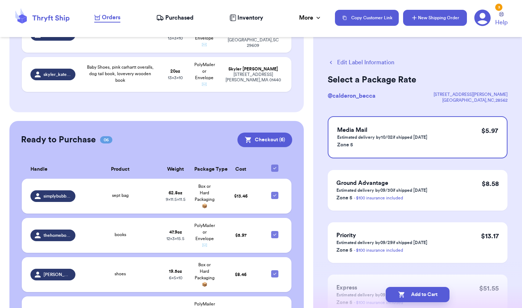
click at [445, 12] on button "New Shipping Order" at bounding box center [435, 18] width 64 height 16
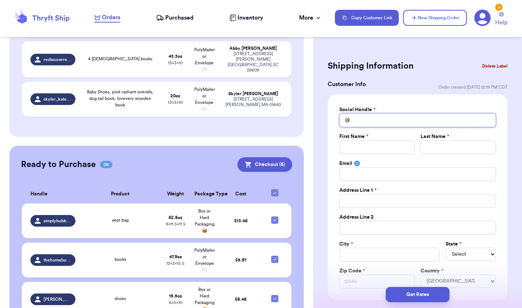
click at [371, 117] on input "Total Amount Paid" at bounding box center [418, 120] width 157 height 14
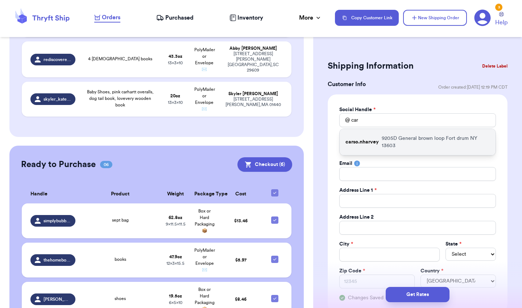
click at [361, 142] on p "carso.nharvey" at bounding box center [362, 141] width 33 height 7
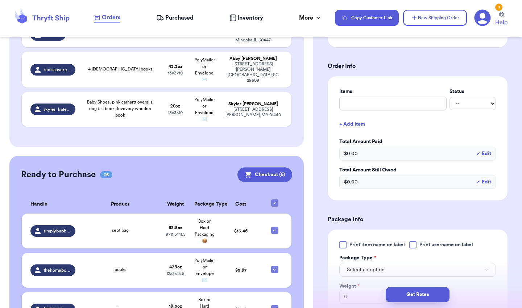
scroll to position [267, 0]
click at [411, 110] on div "Items Status -- Paid Owes + Add Item Total Amount Paid $ 0.00 Edit Total Amount…" at bounding box center [418, 137] width 157 height 101
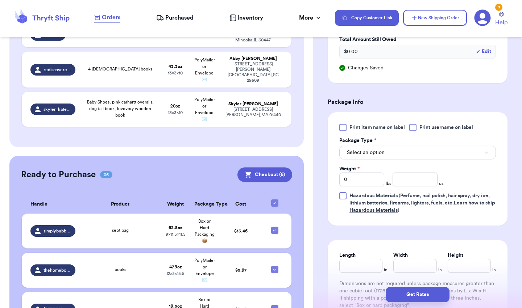
scroll to position [408, 0]
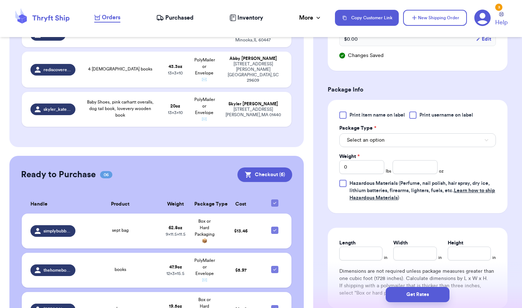
click at [348, 114] on label "Print item name on label" at bounding box center [373, 114] width 66 height 7
click at [0, 0] on input "Print item name on label" at bounding box center [0, 0] width 0 height 0
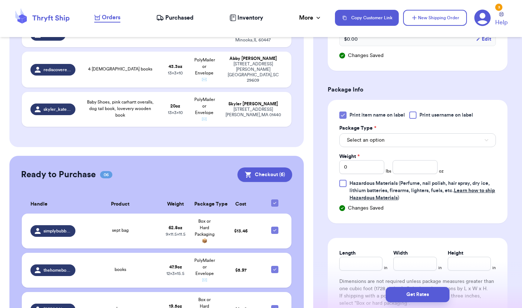
click at [364, 132] on div "Select an option" at bounding box center [418, 139] width 157 height 15
click at [362, 138] on span "Select an option" at bounding box center [366, 139] width 38 height 7
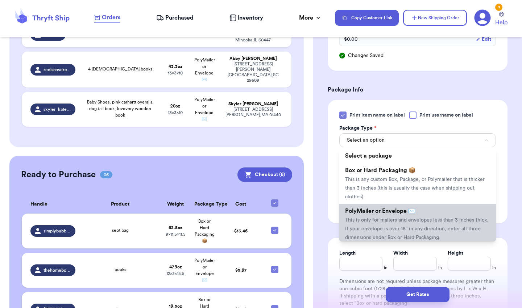
click at [366, 208] on span "PolyMailer or Envelope ✉️" at bounding box center [380, 211] width 70 height 6
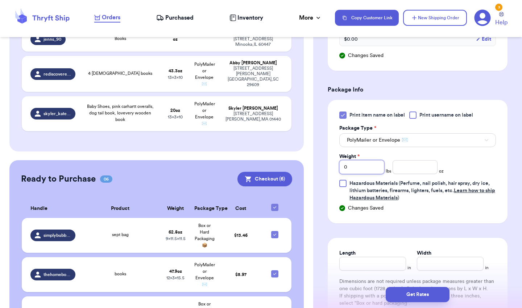
click at [367, 164] on input "0" at bounding box center [362, 167] width 45 height 14
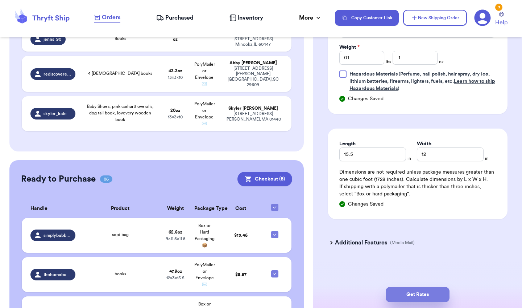
click at [401, 291] on button "Get Rates" at bounding box center [418, 294] width 64 height 15
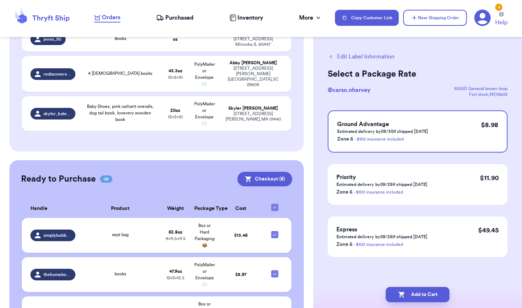
scroll to position [0, 0]
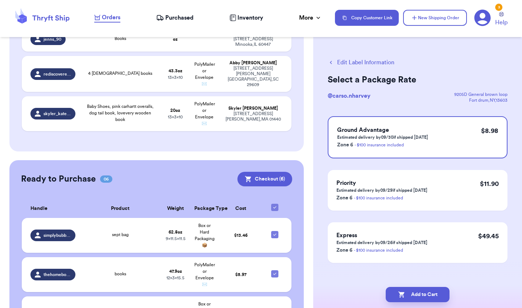
click at [370, 66] on button "Edit Label Information" at bounding box center [361, 62] width 67 height 9
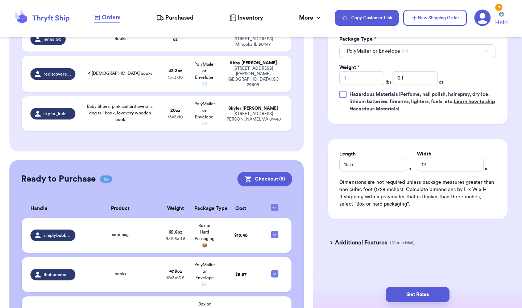
click at [338, 243] on h3 "Additional Features" at bounding box center [361, 242] width 52 height 9
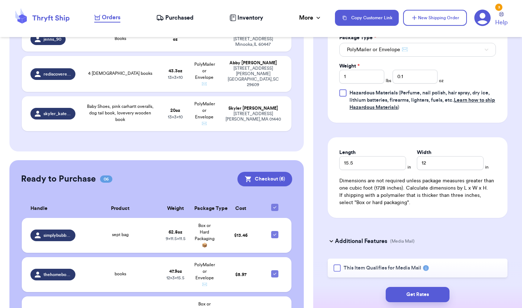
click at [341, 274] on div "This Item Qualifies for Media Mail" at bounding box center [418, 267] width 180 height 19
click at [340, 270] on div at bounding box center [337, 267] width 7 height 7
click at [0, 0] on input "This Item Qualifies for Media Mail" at bounding box center [0, 0] width 0 height 0
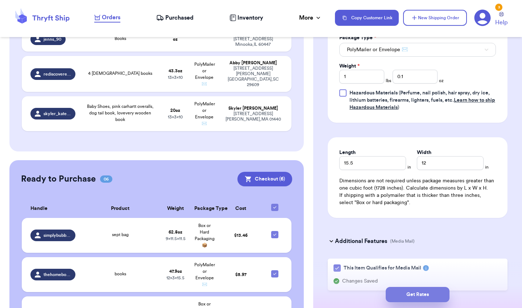
click at [409, 294] on button "Get Rates" at bounding box center [418, 294] width 64 height 15
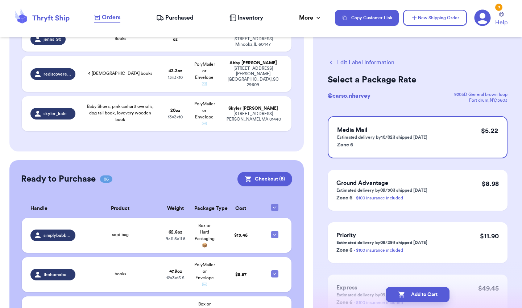
click at [391, 60] on button "Edit Label Information" at bounding box center [361, 62] width 67 height 9
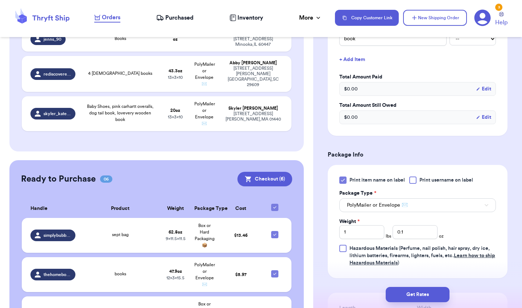
scroll to position [203, 0]
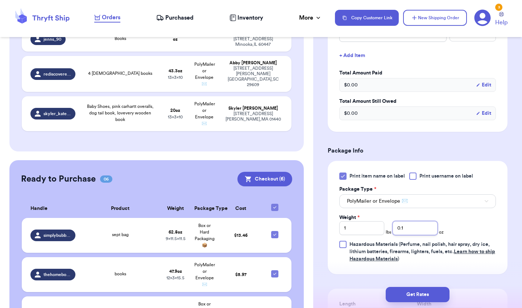
click at [406, 233] on input "0.1" at bounding box center [415, 228] width 45 height 14
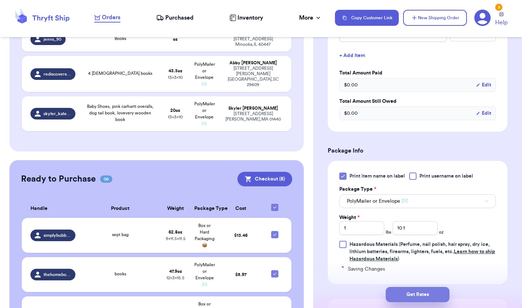
click at [417, 291] on button "Get Rates" at bounding box center [418, 294] width 64 height 15
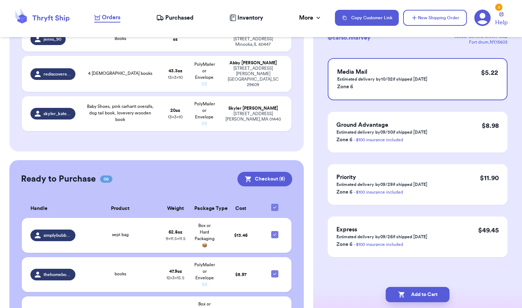
scroll to position [0, 0]
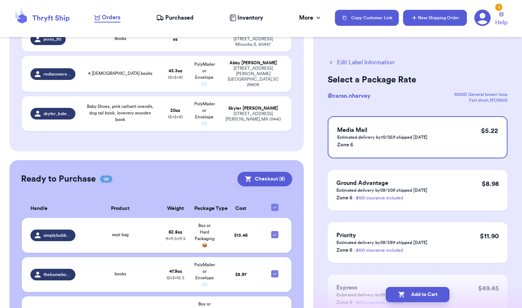
click at [448, 13] on button "New Shipping Order" at bounding box center [435, 18] width 64 height 16
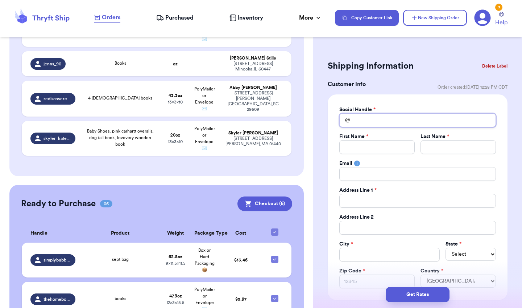
click at [364, 117] on input "Total Amount Paid" at bounding box center [418, 120] width 157 height 14
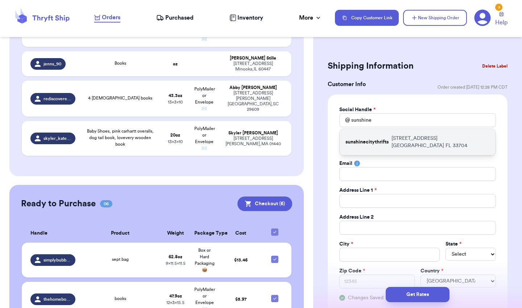
drag, startPoint x: 366, startPoint y: 133, endPoint x: 372, endPoint y: 143, distance: 11.5
click at [372, 143] on div "sunshinecitythrifts [STREET_ADDRESS]" at bounding box center [418, 142] width 156 height 26
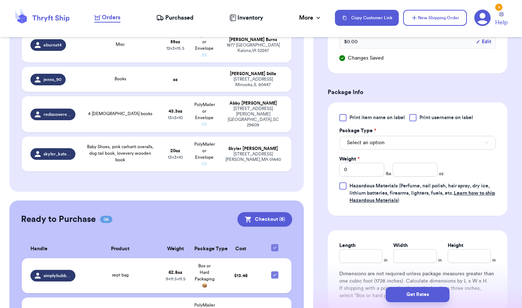
scroll to position [436, 0]
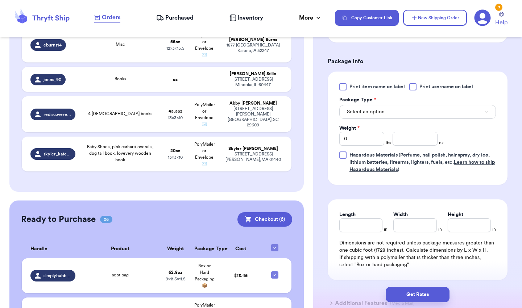
click at [341, 89] on div at bounding box center [343, 86] width 7 height 7
click at [0, 0] on input "Print item name on label" at bounding box center [0, 0] width 0 height 0
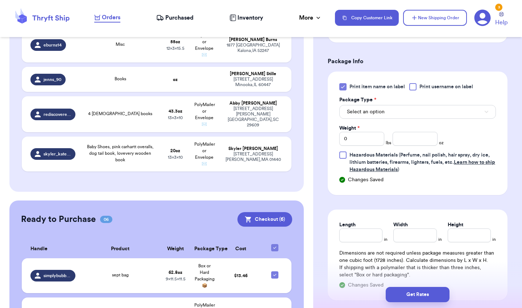
click at [362, 110] on span "Select an option" at bounding box center [366, 111] width 38 height 7
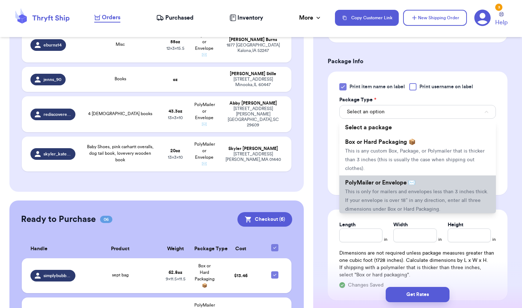
click at [364, 181] on span "PolyMailer or Envelope ✉️" at bounding box center [380, 183] width 70 height 6
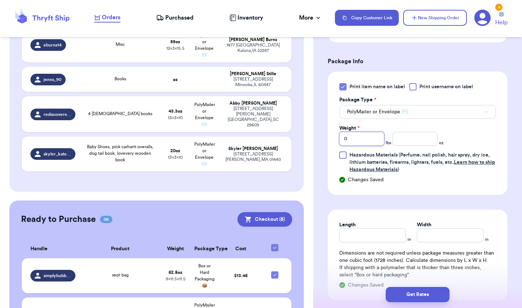
click at [375, 139] on input "0" at bounding box center [362, 139] width 45 height 14
click at [365, 231] on input "Length" at bounding box center [373, 235] width 67 height 14
click at [397, 297] on button "Get Rates" at bounding box center [418, 294] width 64 height 15
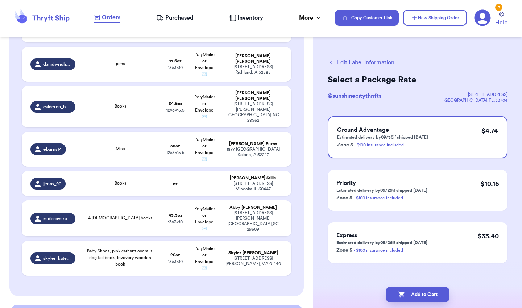
scroll to position [349, 0]
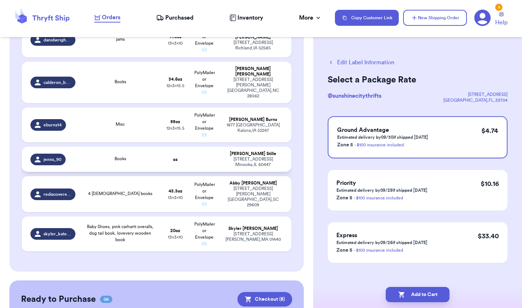
click at [201, 156] on td at bounding box center [204, 159] width 29 height 25
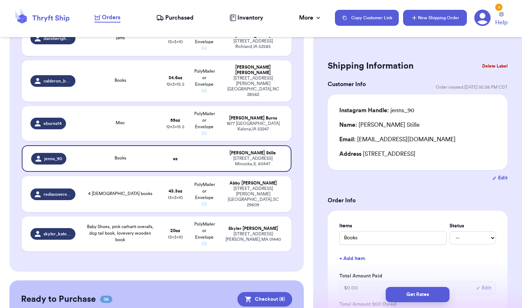
click at [451, 25] on button "New Shipping Order" at bounding box center [435, 18] width 64 height 16
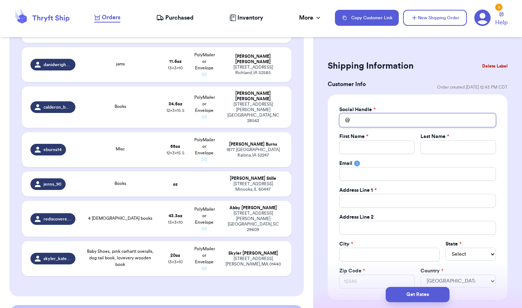
click at [366, 118] on input "Total Amount Paid" at bounding box center [418, 120] width 157 height 14
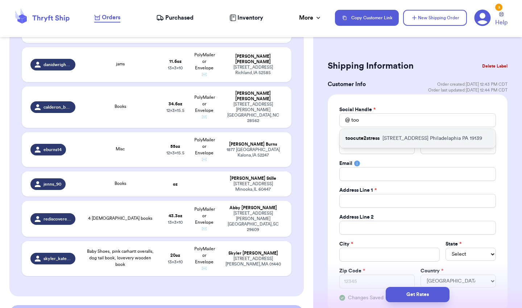
click at [368, 137] on p "toocute2stress" at bounding box center [363, 138] width 34 height 7
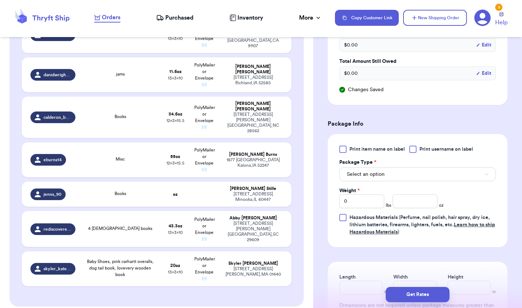
scroll to position [377, 0]
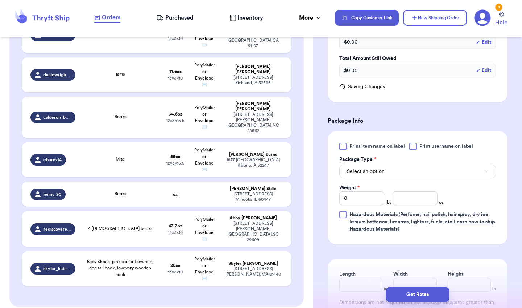
click at [341, 144] on div at bounding box center [343, 146] width 7 height 7
click at [0, 0] on input "Print item name on label" at bounding box center [0, 0] width 0 height 0
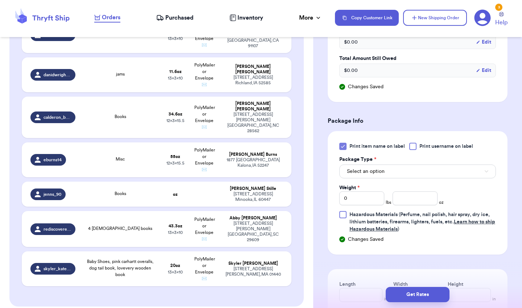
click at [364, 175] on span "Select an option" at bounding box center [366, 171] width 38 height 7
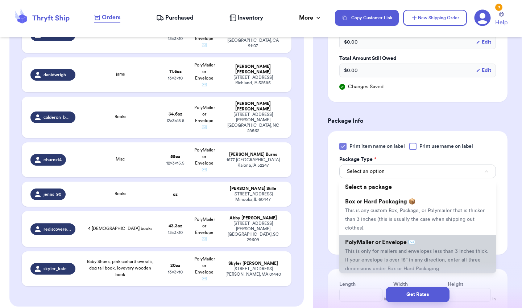
click at [365, 240] on span "PolyMailer or Envelope ✉️" at bounding box center [380, 242] width 70 height 6
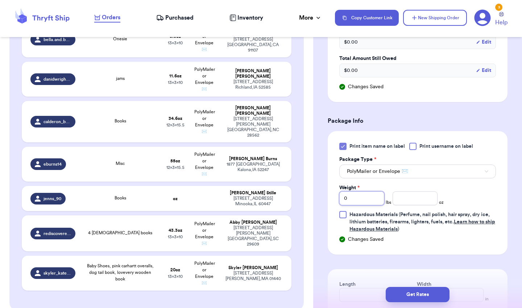
click at [370, 196] on input "0" at bounding box center [362, 198] width 45 height 14
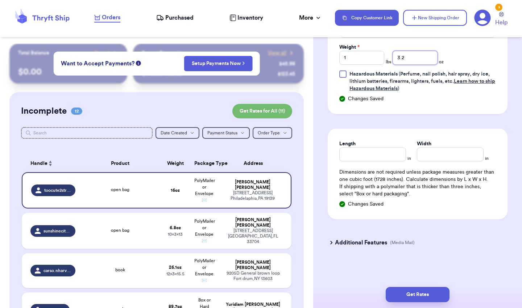
scroll to position [517, 0]
click at [360, 152] on input "Length" at bounding box center [373, 154] width 67 height 14
click at [414, 299] on button "Get Rates" at bounding box center [418, 294] width 64 height 15
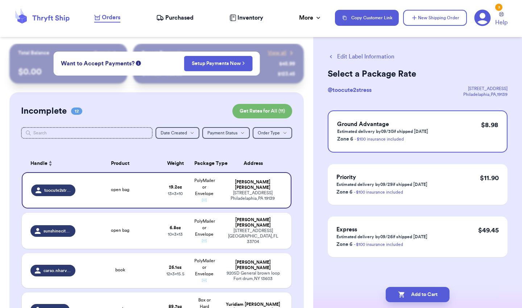
scroll to position [0, 0]
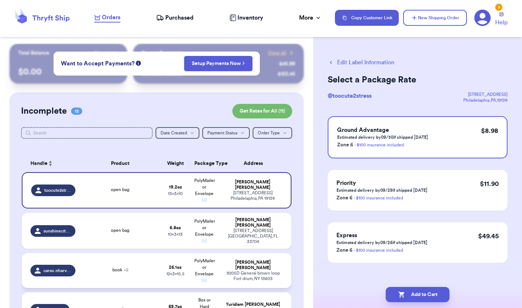
click at [255, 267] on div "[PERSON_NAME]" at bounding box center [254, 264] width 60 height 11
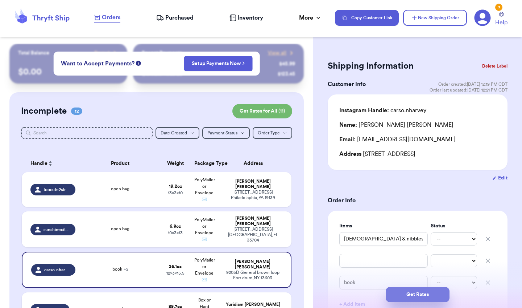
click at [408, 294] on button "Get Rates" at bounding box center [418, 294] width 64 height 15
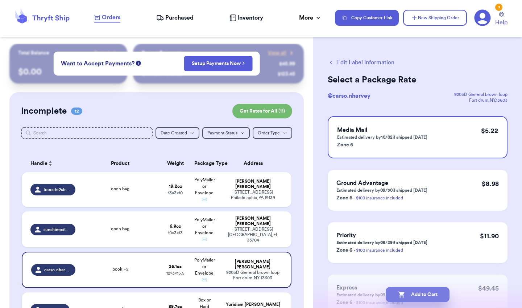
click at [406, 300] on button "Add to Cart" at bounding box center [418, 294] width 64 height 15
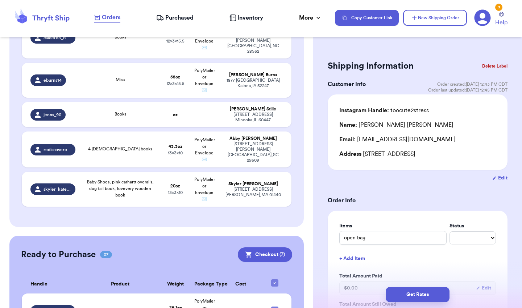
scroll to position [390, 0]
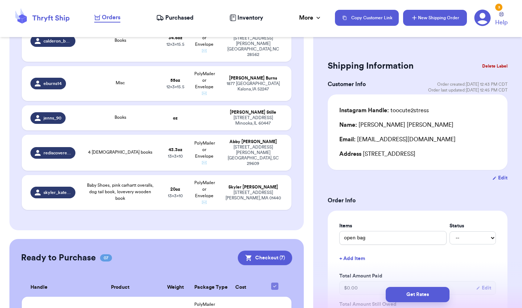
click at [420, 19] on button "New Shipping Order" at bounding box center [435, 18] width 64 height 16
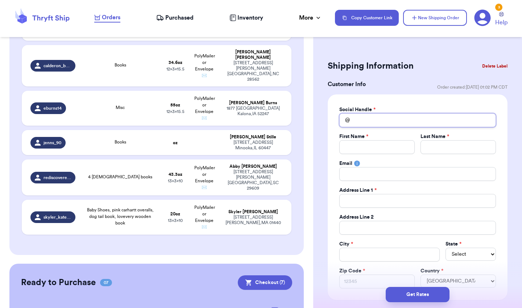
click at [361, 120] on input "Total Amount Paid" at bounding box center [418, 120] width 157 height 14
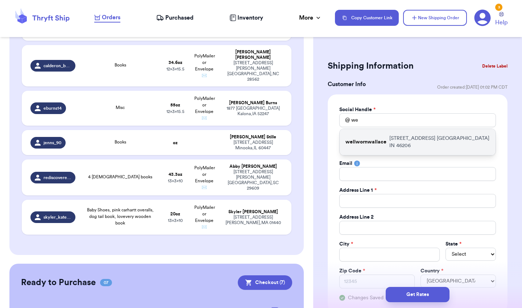
click at [419, 140] on p "[STREET_ADDRESS]" at bounding box center [440, 142] width 101 height 15
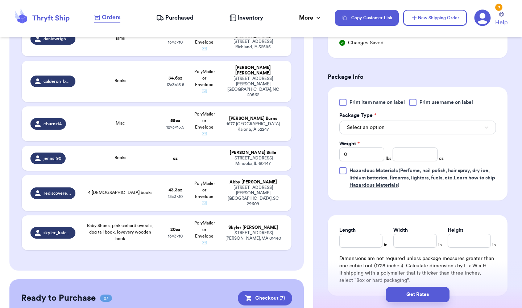
scroll to position [423, 0]
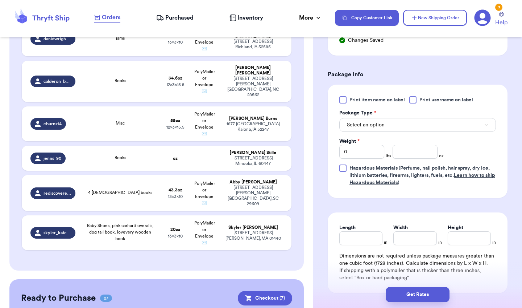
click at [345, 102] on div at bounding box center [343, 99] width 7 height 7
click at [0, 0] on input "Print item name on label" at bounding box center [0, 0] width 0 height 0
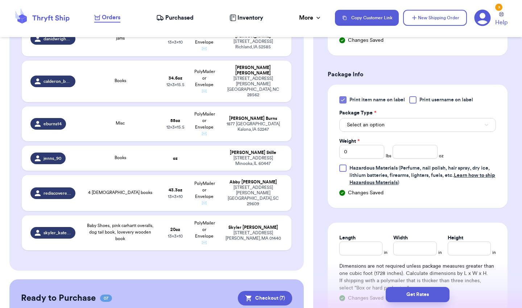
click at [367, 134] on div "Print item name on label Print username on label Package Type * Select an optio…" at bounding box center [418, 141] width 157 height 90
click at [368, 127] on span "Select an option" at bounding box center [366, 124] width 38 height 7
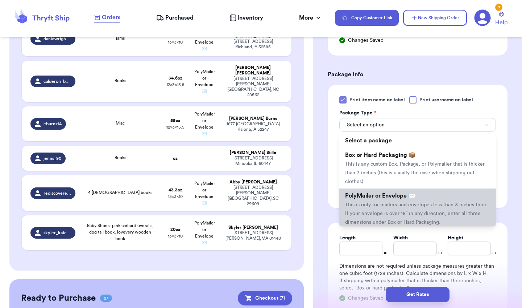
click at [383, 205] on span "This is only for mailers and envelopes less than 3 inches thick. If your envelo…" at bounding box center [416, 213] width 143 height 22
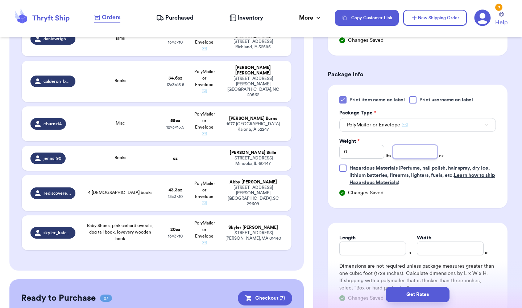
click at [416, 149] on input "number" at bounding box center [415, 152] width 45 height 14
click at [393, 297] on button "Get Rates" at bounding box center [418, 294] width 64 height 15
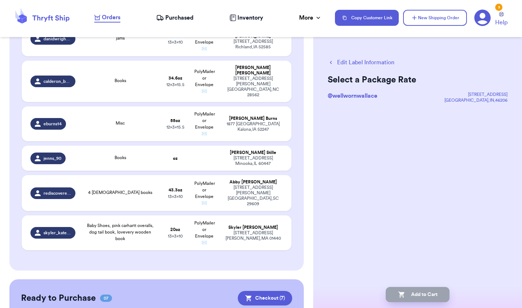
scroll to position [0, 0]
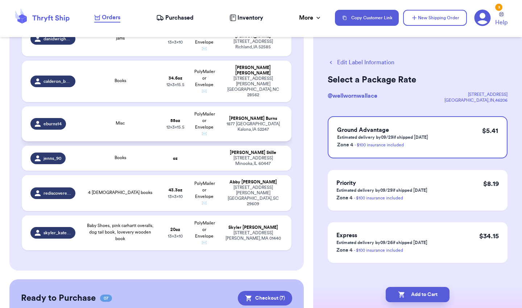
click at [222, 119] on td "[PERSON_NAME] [STREET_ADDRESS]" at bounding box center [255, 123] width 73 height 35
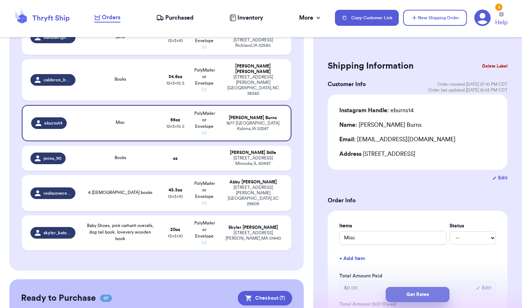
click at [394, 291] on button "Get Rates" at bounding box center [418, 294] width 64 height 15
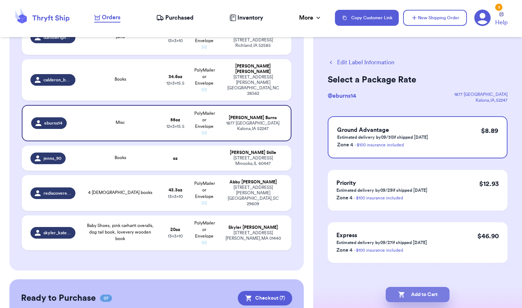
click at [413, 291] on button "Add to Cart" at bounding box center [418, 294] width 64 height 15
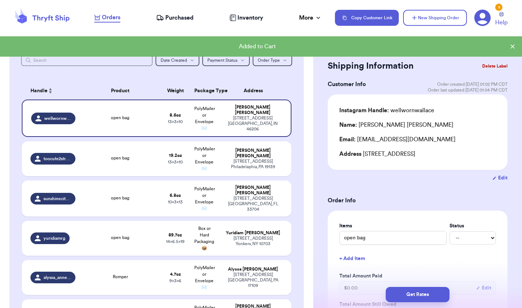
scroll to position [69, 0]
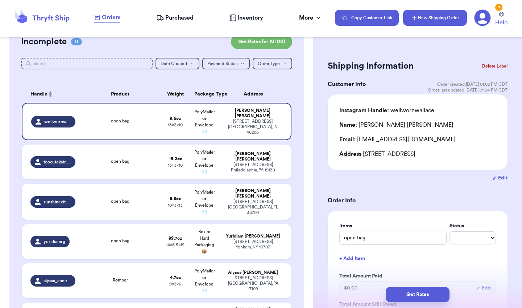
click at [424, 24] on button "New Shipping Order" at bounding box center [435, 18] width 64 height 16
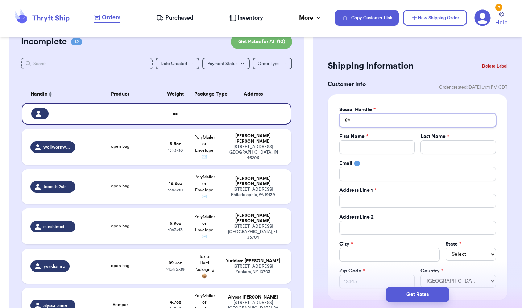
click at [376, 116] on input "Total Amount Paid" at bounding box center [418, 120] width 157 height 14
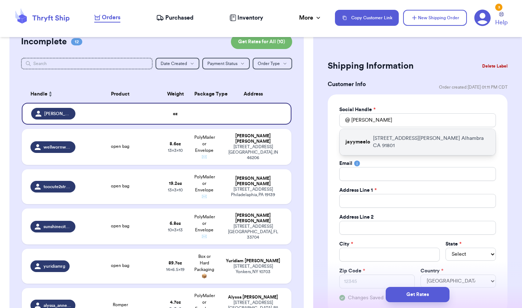
click at [373, 136] on p "[STREET_ADDRESS][PERSON_NAME]" at bounding box center [431, 142] width 117 height 15
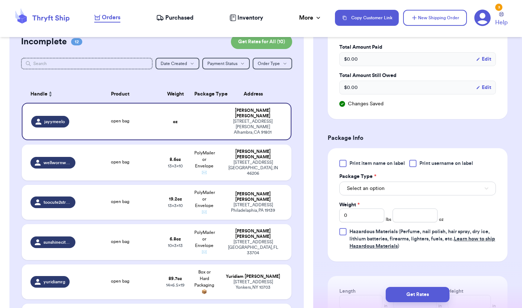
scroll to position [361, 0]
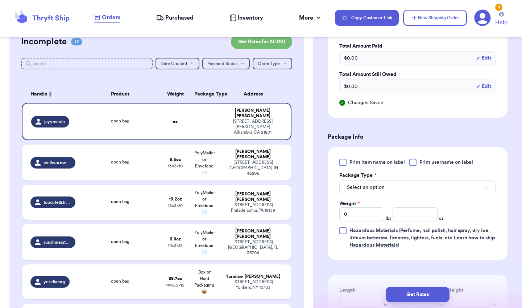
click at [344, 159] on div at bounding box center [343, 162] width 7 height 7
click at [0, 0] on input "Print item name on label" at bounding box center [0, 0] width 0 height 0
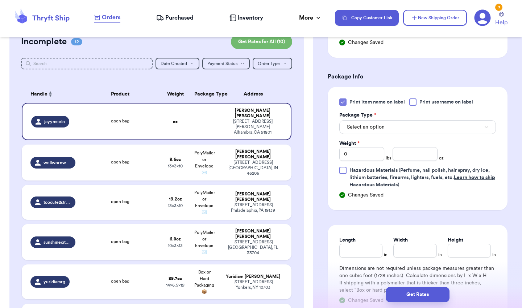
scroll to position [432, 0]
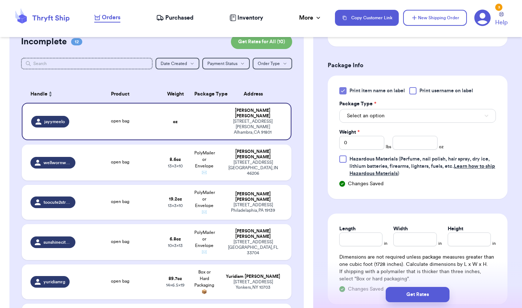
click at [414, 115] on button "Select an option" at bounding box center [418, 116] width 157 height 14
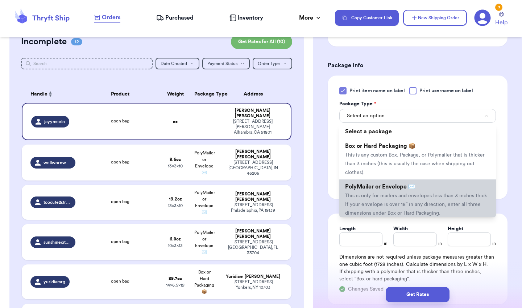
click at [377, 188] on span "PolyMailer or Envelope ✉️" at bounding box center [380, 187] width 70 height 6
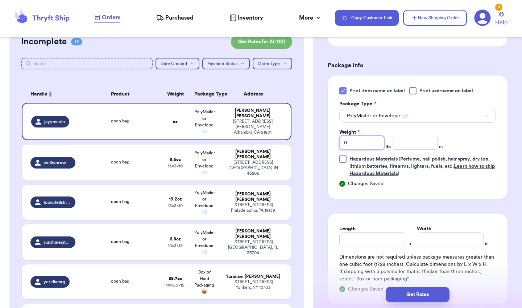
click at [376, 139] on input "0" at bounding box center [362, 143] width 45 height 14
click at [399, 294] on button "Get Rates" at bounding box center [418, 294] width 64 height 15
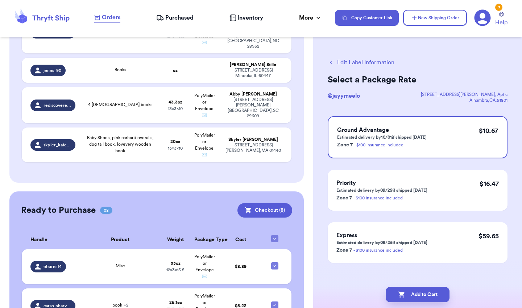
scroll to position [492, 0]
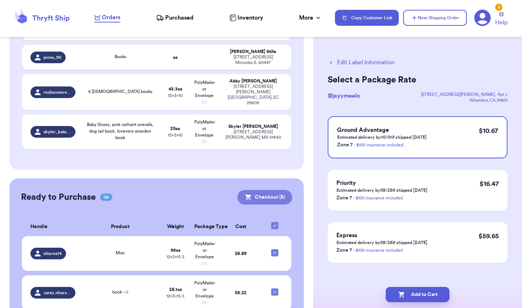
click at [273, 190] on button "Checkout ( 8 )" at bounding box center [265, 197] width 55 height 15
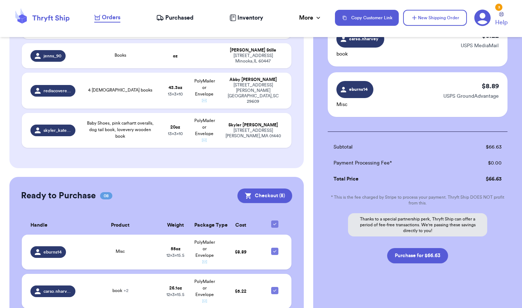
scroll to position [377, 0]
click at [400, 248] on button "Purchase for $66.63" at bounding box center [418, 255] width 61 height 15
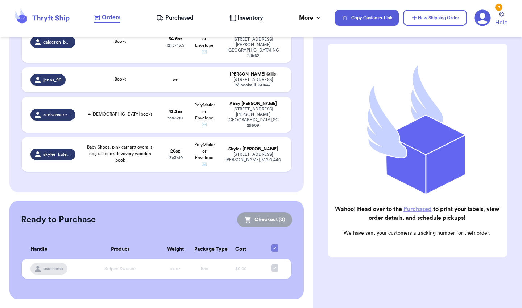
scroll to position [456, 0]
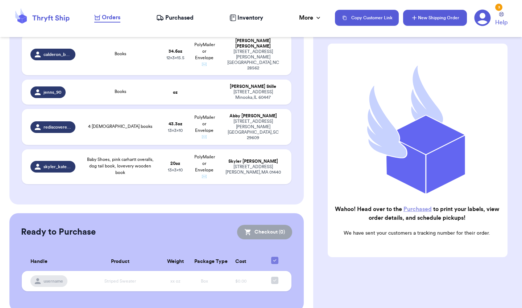
click at [444, 20] on button "New Shipping Order" at bounding box center [435, 18] width 64 height 16
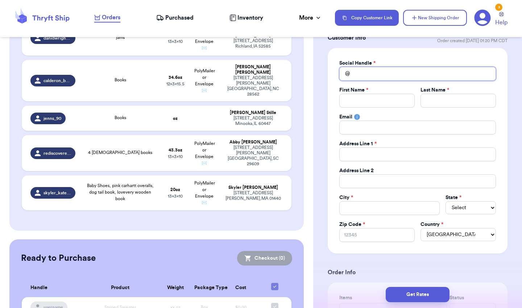
click at [398, 76] on input "Total Amount Paid" at bounding box center [418, 74] width 157 height 14
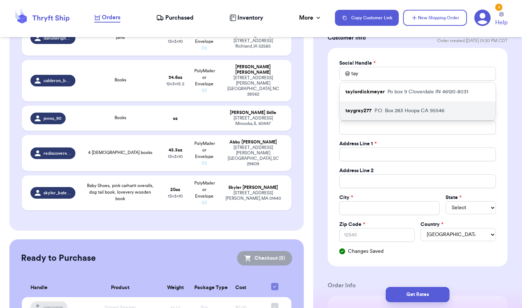
click at [375, 112] on p "P.O. [STREET_ADDRESS]" at bounding box center [410, 110] width 70 height 7
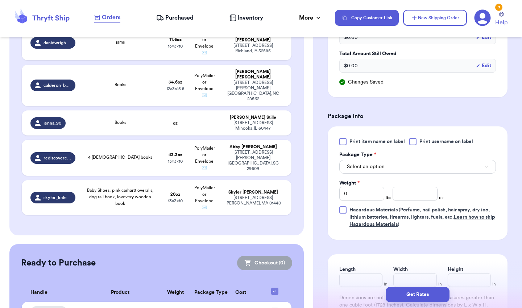
scroll to position [389, 0]
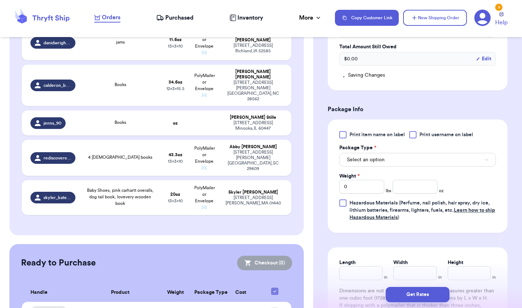
click at [345, 137] on div at bounding box center [343, 134] width 7 height 7
click at [0, 0] on input "Print item name on label" at bounding box center [0, 0] width 0 height 0
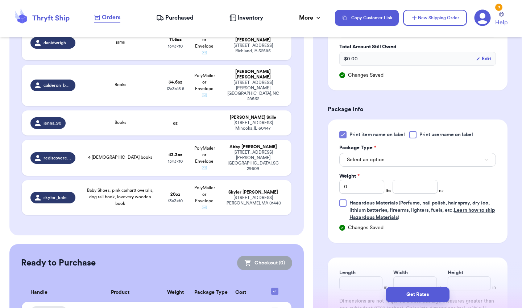
click at [370, 159] on span "Select an option" at bounding box center [366, 159] width 38 height 7
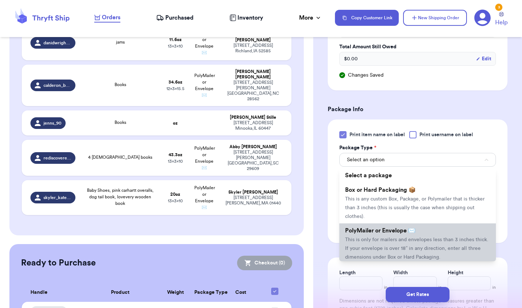
click at [363, 235] on li "PolyMailer or Envelope ✉️ This is only for mailers and envelopes less than 3 in…" at bounding box center [418, 243] width 157 height 41
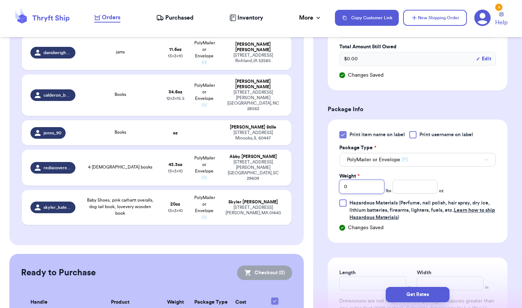
click at [372, 187] on input "0" at bounding box center [362, 187] width 45 height 14
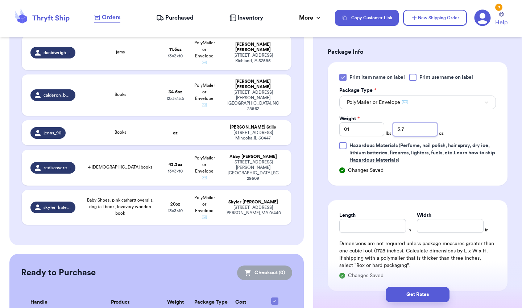
scroll to position [464, 0]
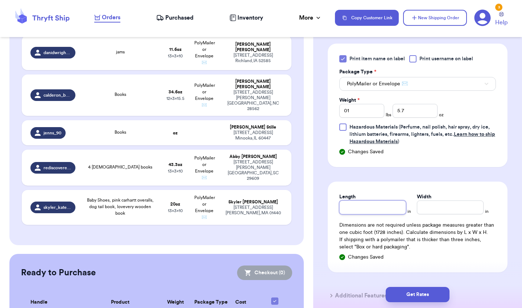
click at [366, 205] on input "Length" at bounding box center [373, 207] width 67 height 14
click at [401, 292] on button "Get Rates" at bounding box center [418, 294] width 64 height 15
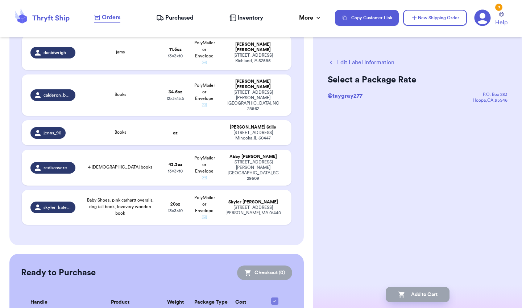
scroll to position [0, 0]
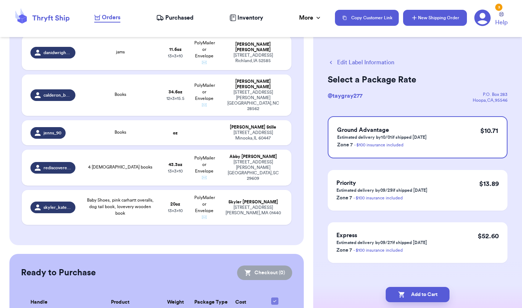
click at [436, 21] on button "New Shipping Order" at bounding box center [435, 18] width 64 height 16
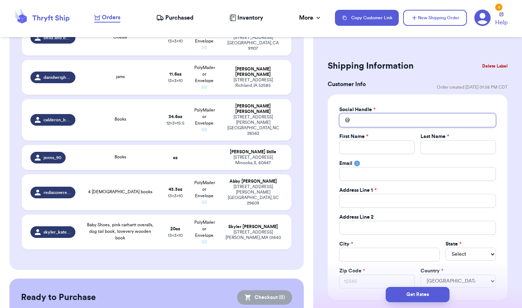
click at [403, 114] on input "Total Amount Paid" at bounding box center [418, 120] width 157 height 14
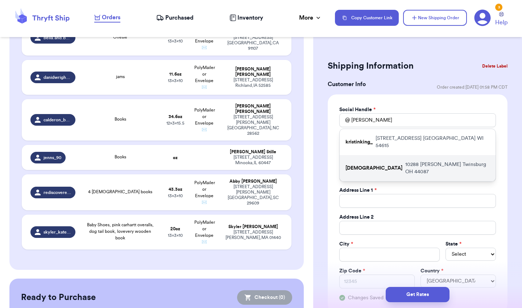
click at [368, 155] on div "[DEMOGRAPHIC_DATA] [STREET_ADDRESS][PERSON_NAME]" at bounding box center [418, 168] width 156 height 26
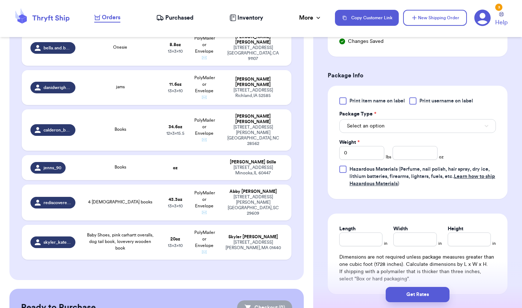
scroll to position [428, 0]
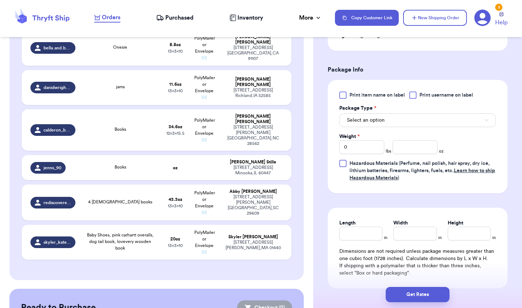
click at [346, 96] on div at bounding box center [343, 94] width 7 height 7
click at [0, 0] on input "Print item name on label" at bounding box center [0, 0] width 0 height 0
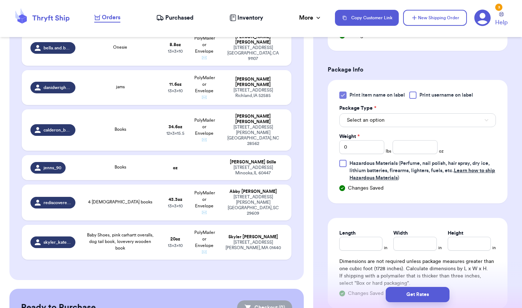
click at [351, 121] on span "Select an option" at bounding box center [366, 119] width 38 height 7
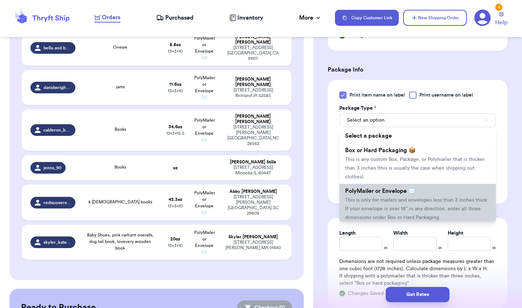
click at [356, 189] on span "PolyMailer or Envelope ✉️" at bounding box center [380, 191] width 70 height 6
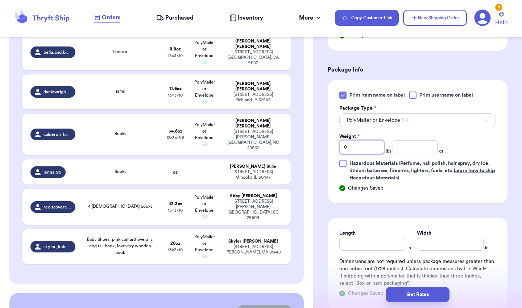
click at [370, 153] on input "0" at bounding box center [362, 147] width 45 height 14
click at [402, 292] on button "Get Rates" at bounding box center [418, 294] width 64 height 15
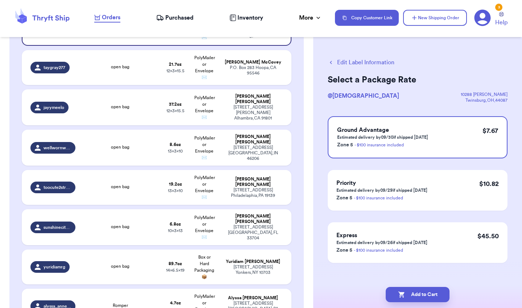
scroll to position [146, 0]
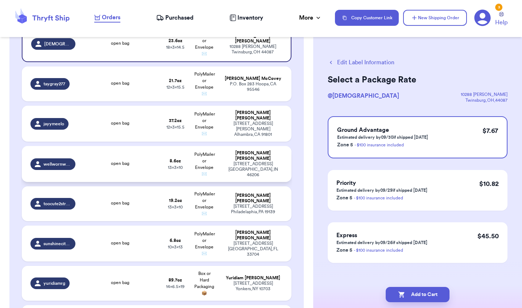
click at [189, 165] on td "8.6 oz 13 x 3 x 10" at bounding box center [175, 164] width 29 height 36
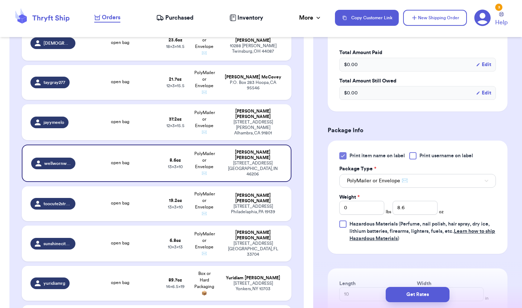
scroll to position [225, 0]
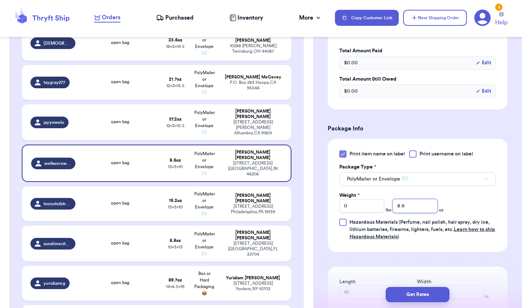
click at [413, 213] on input "8.6" at bounding box center [415, 206] width 45 height 14
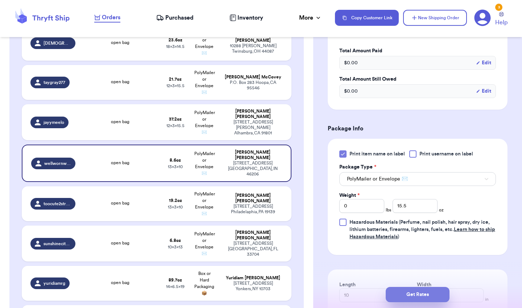
click at [405, 295] on button "Get Rates" at bounding box center [418, 294] width 64 height 15
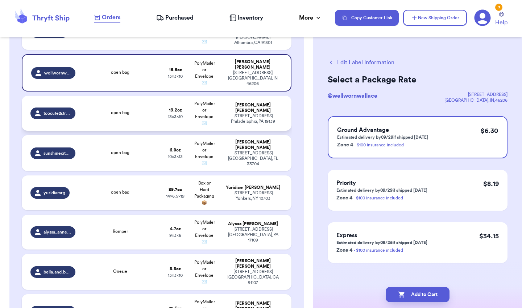
scroll to position [241, 0]
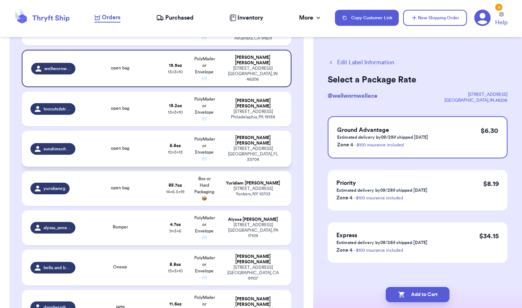
click at [210, 151] on span "PolyMailer or Envelope ✉️" at bounding box center [204, 149] width 21 height 24
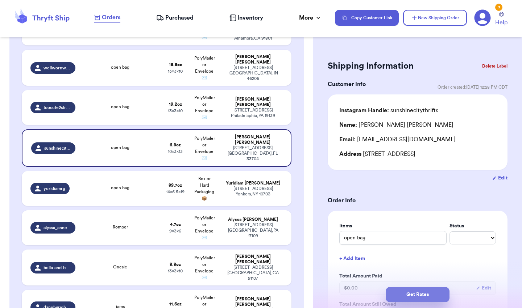
click at [397, 291] on button "Get Rates" at bounding box center [418, 294] width 64 height 15
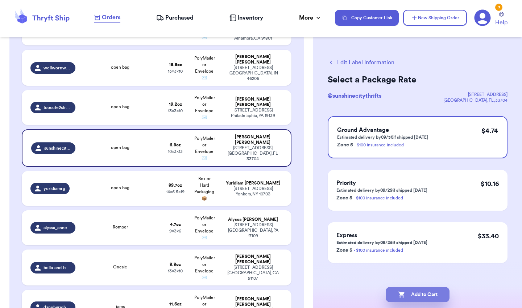
click at [402, 295] on icon "button" at bounding box center [401, 294] width 7 height 7
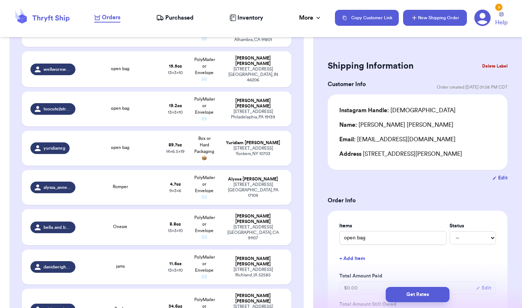
click at [452, 23] on button "New Shipping Order" at bounding box center [435, 18] width 64 height 16
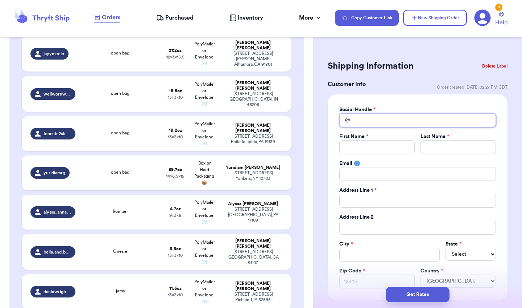
click at [378, 115] on input "Total Amount Paid" at bounding box center [418, 120] width 157 height 14
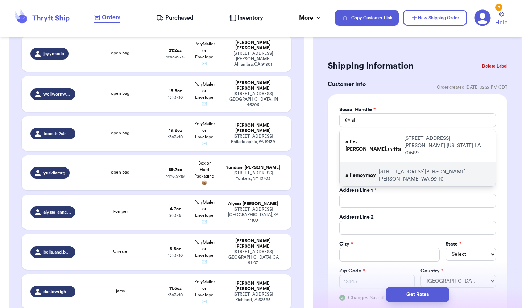
drag, startPoint x: 378, startPoint y: 115, endPoint x: 371, endPoint y: 166, distance: 51.0
click at [371, 172] on p "alliemoymoy" at bounding box center [361, 175] width 30 height 7
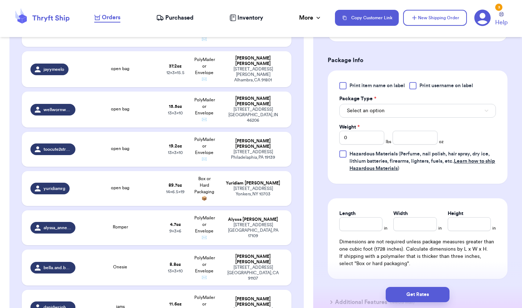
scroll to position [439, 0]
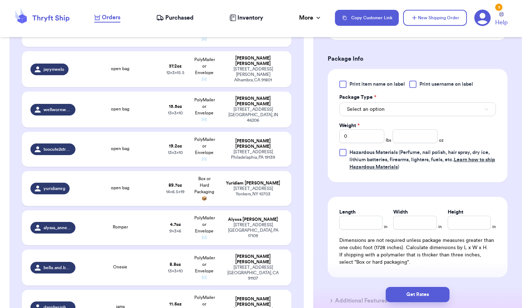
click at [345, 85] on div at bounding box center [343, 84] width 7 height 7
click at [0, 0] on input "Print item name on label" at bounding box center [0, 0] width 0 height 0
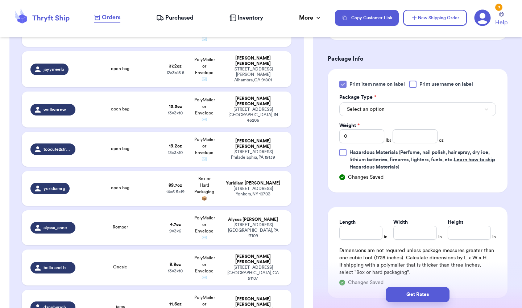
click at [354, 110] on span "Select an option" at bounding box center [366, 109] width 38 height 7
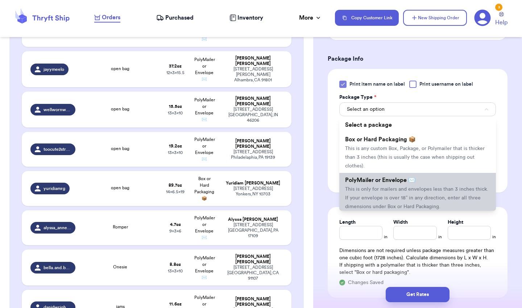
click at [361, 183] on span "PolyMailer or Envelope ✉️" at bounding box center [380, 180] width 70 height 6
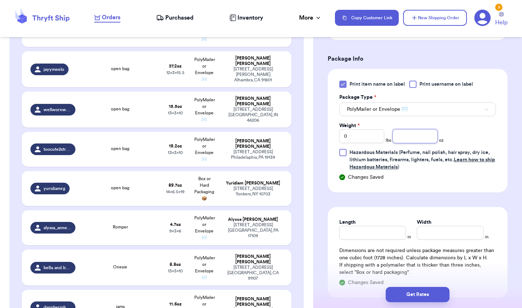
click at [401, 135] on input "number" at bounding box center [415, 136] width 45 height 14
click at [402, 295] on button "Get Rates" at bounding box center [418, 294] width 64 height 15
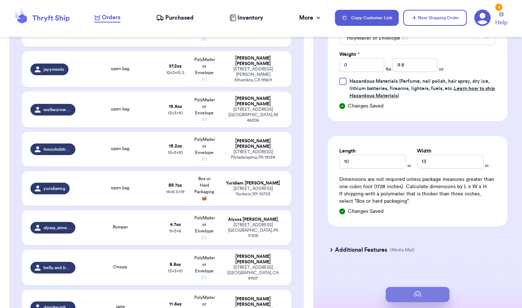
scroll to position [0, 0]
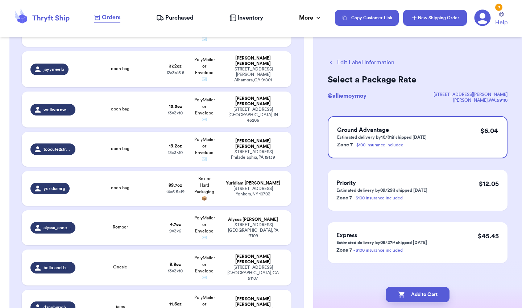
click at [426, 20] on button "New Shipping Order" at bounding box center [435, 18] width 64 height 16
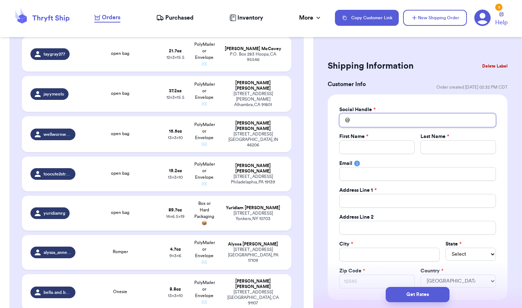
click at [404, 117] on input "Total Amount Paid" at bounding box center [418, 120] width 157 height 14
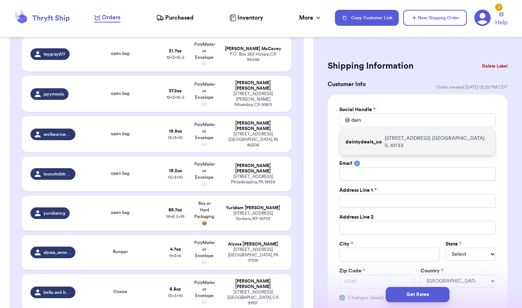
click at [362, 138] on p "daintydeals_co" at bounding box center [364, 141] width 36 height 7
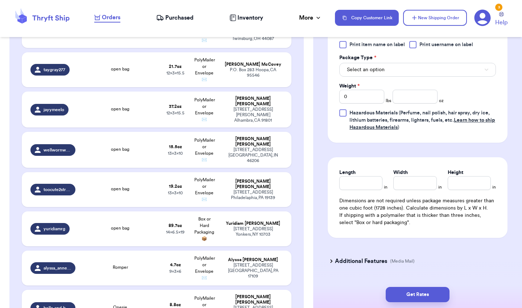
scroll to position [475, 0]
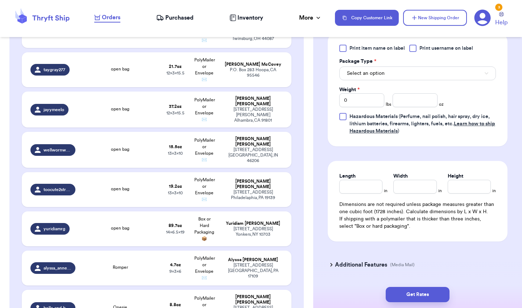
click at [343, 47] on div at bounding box center [343, 48] width 7 height 7
click at [0, 0] on input "Print item name on label" at bounding box center [0, 0] width 0 height 0
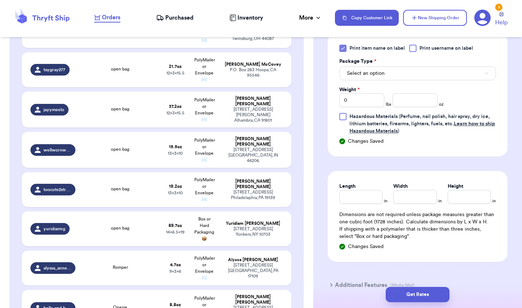
click at [352, 69] on button "Select an option" at bounding box center [418, 73] width 157 height 14
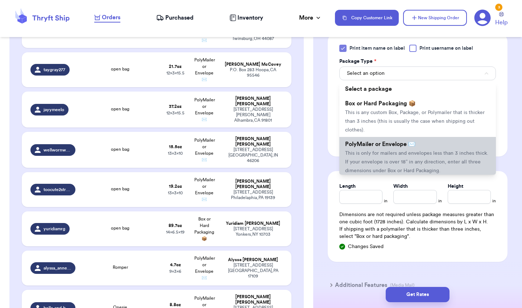
click at [358, 154] on span "This is only for mailers and envelopes less than 3 inches thick. If your envelo…" at bounding box center [416, 162] width 143 height 22
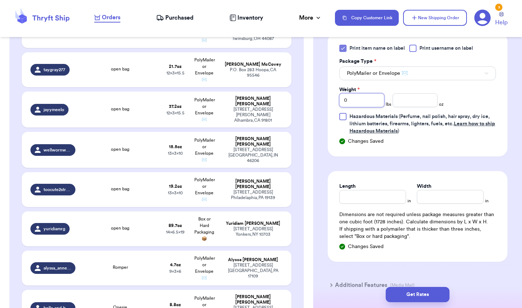
click at [370, 101] on input "0" at bounding box center [362, 100] width 45 height 14
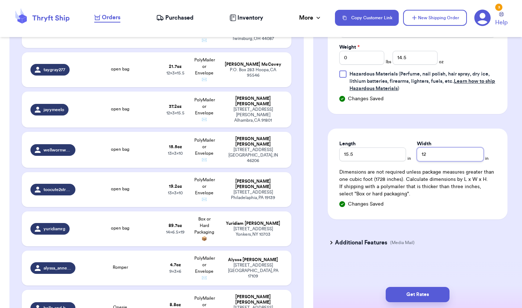
scroll to position [517, 0]
click at [400, 293] on button "Get Rates" at bounding box center [418, 294] width 64 height 15
